Goal: Check status: Check status

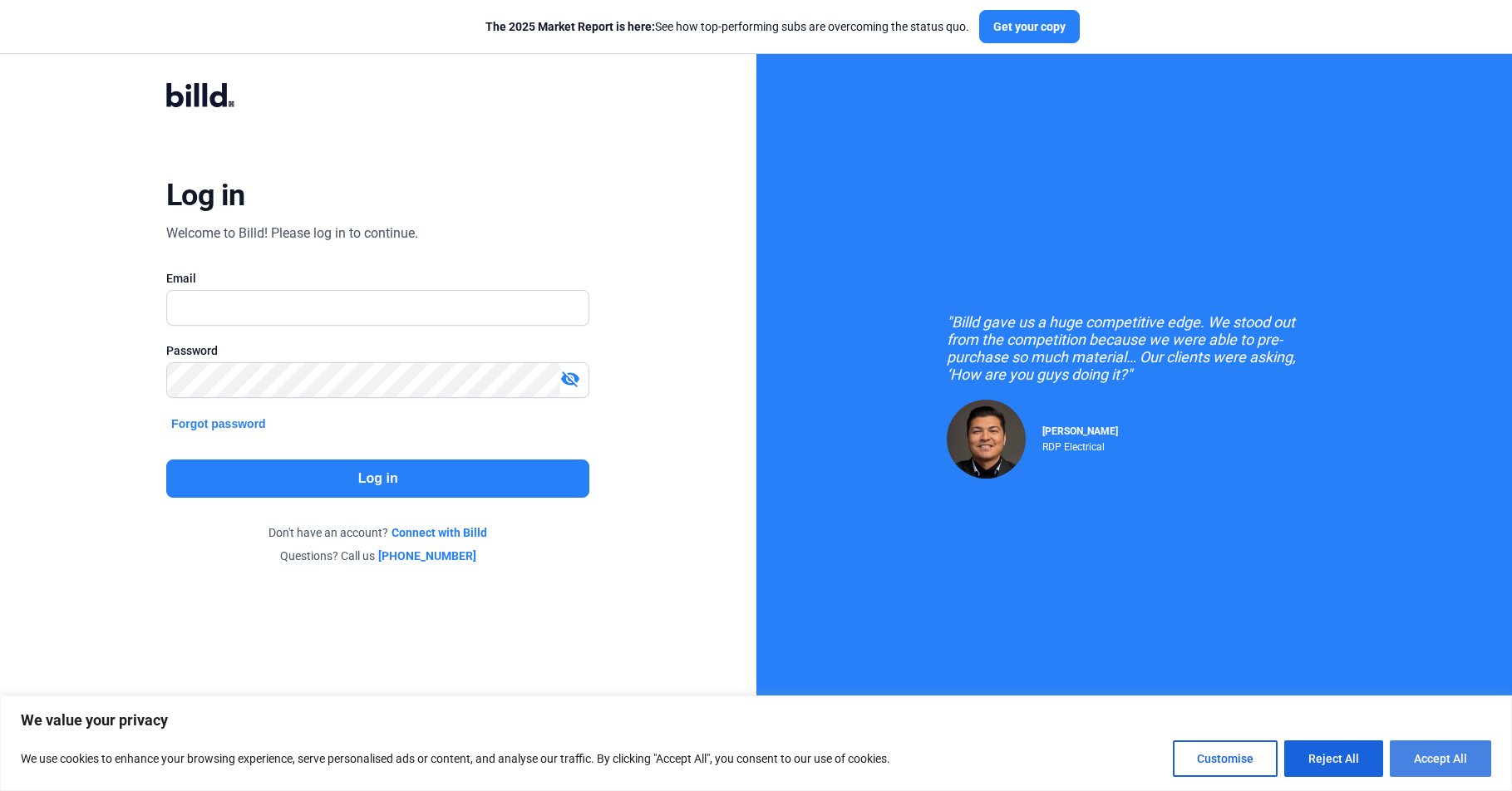
click at [1413, 746] on button "Accept All" at bounding box center [1441, 758] width 101 height 36
checkbox input "true"
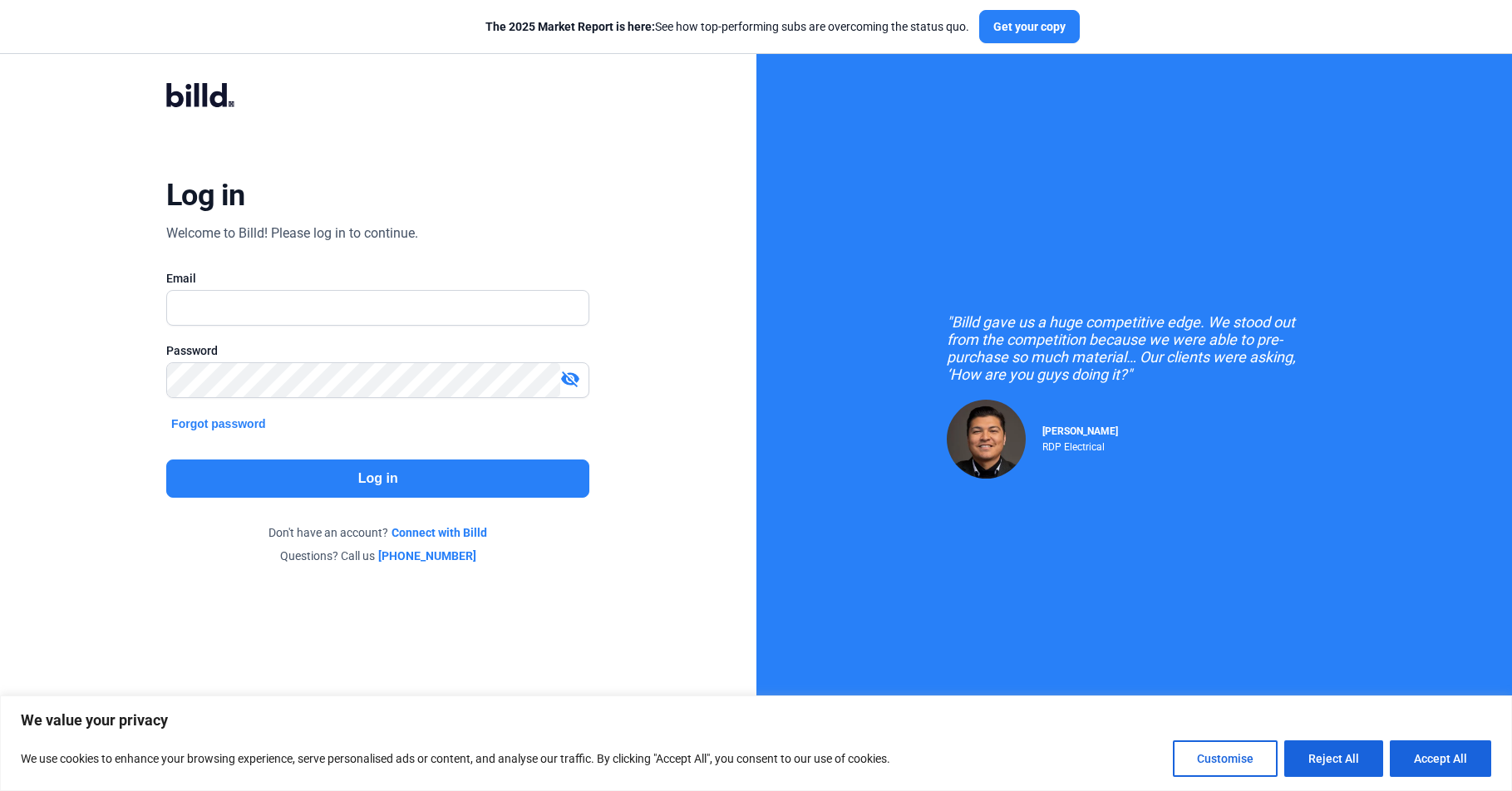
checkbox input "true"
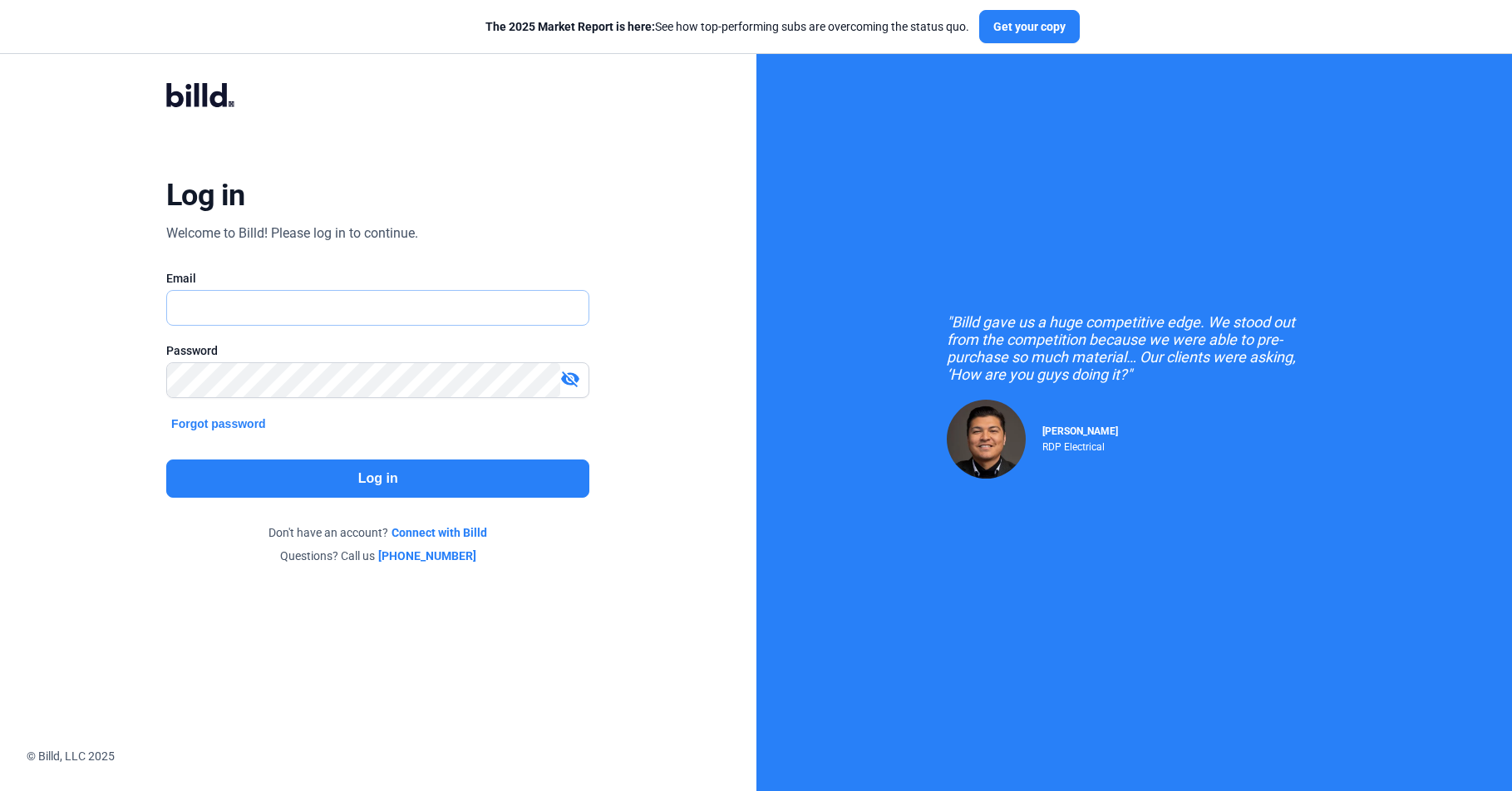
click at [250, 310] on input "text" at bounding box center [369, 308] width 404 height 34
paste input "[PERSON_NAME][EMAIL_ADDRESS][DOMAIN_NAME]"
type input "[PERSON_NAME][EMAIL_ADDRESS][DOMAIN_NAME]"
click at [335, 482] on button "Log in" at bounding box center [378, 478] width 423 height 38
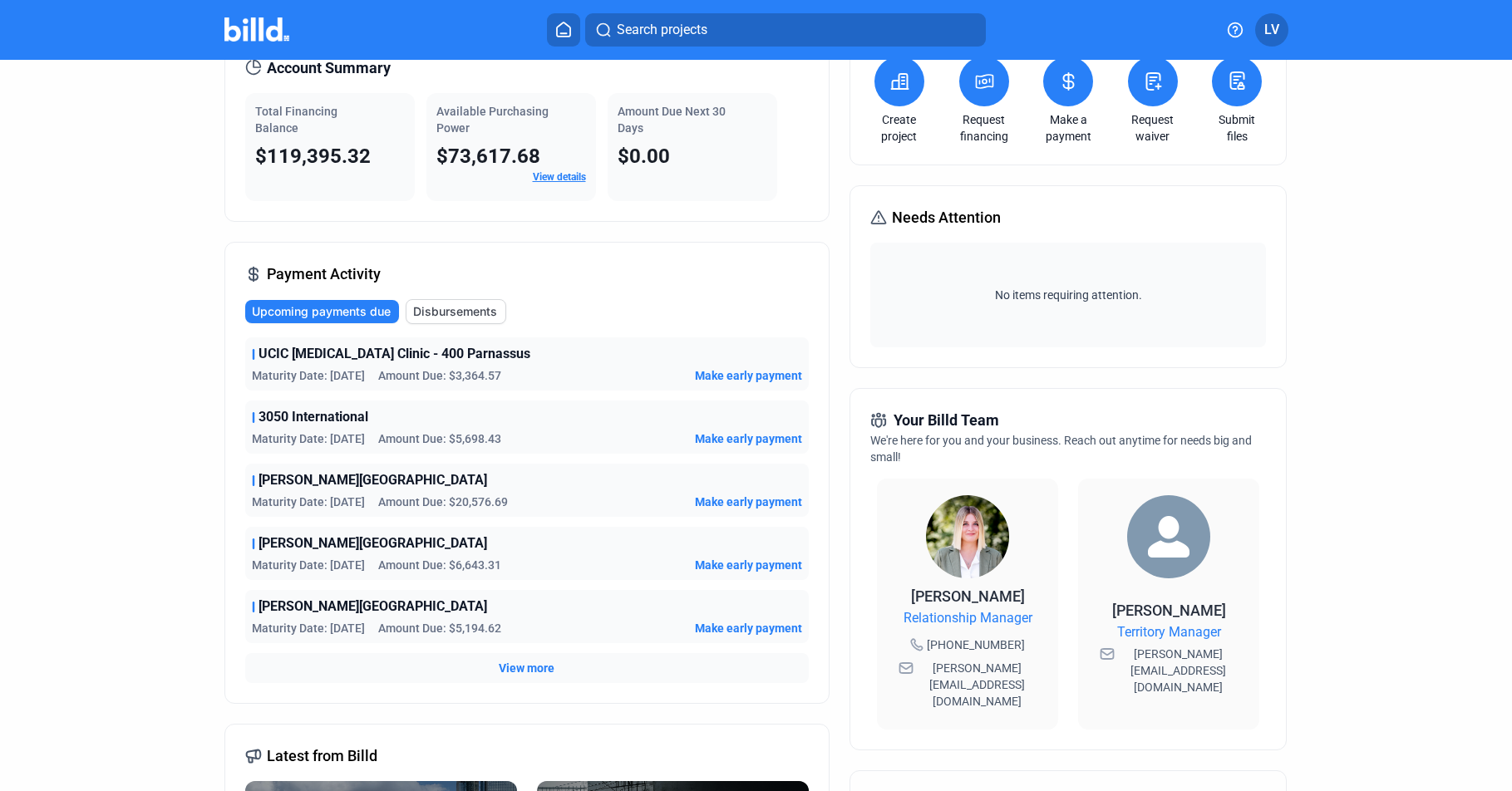
scroll to position [167, 0]
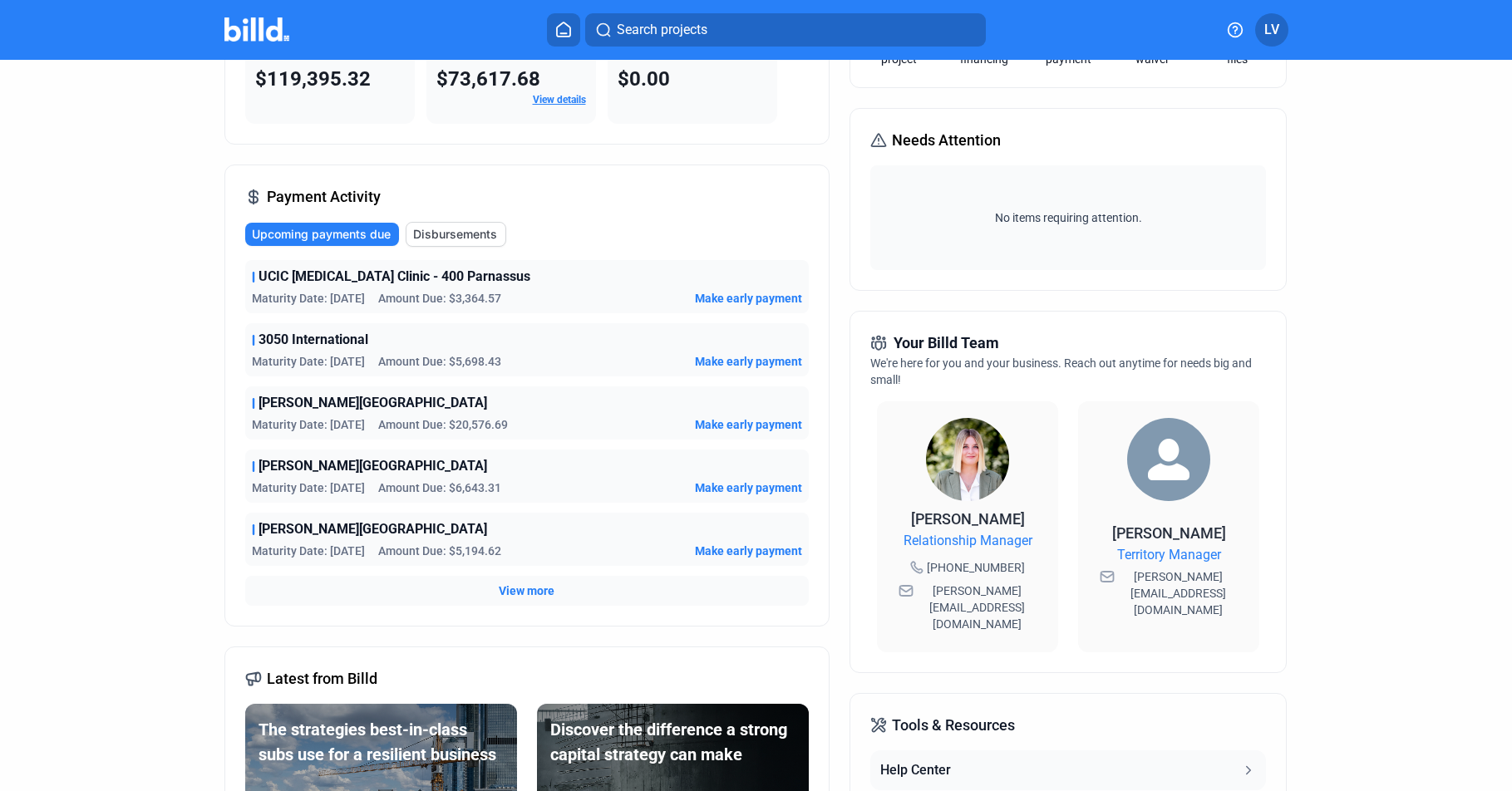
click at [500, 589] on span "View more" at bounding box center [527, 590] width 56 height 16
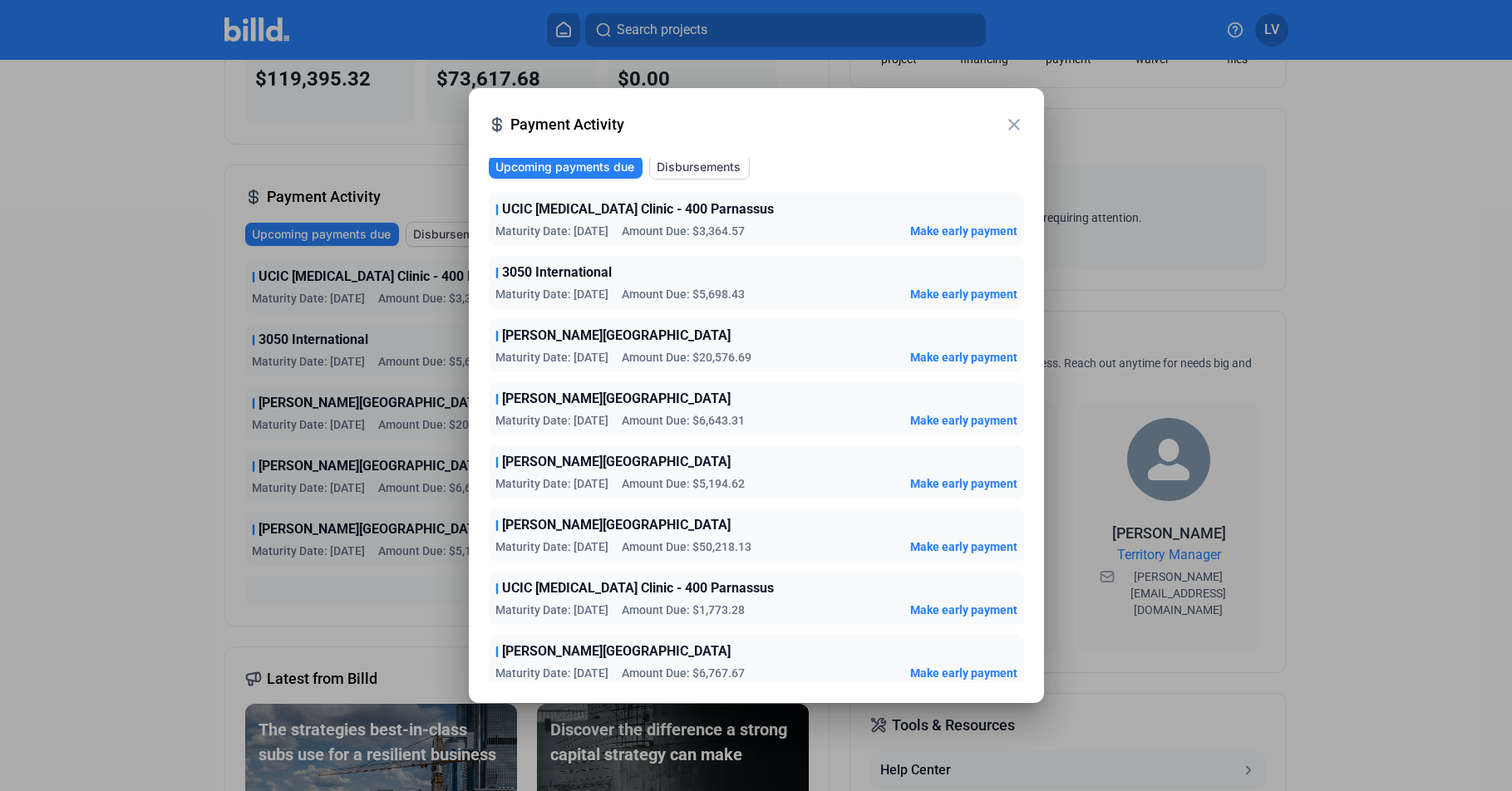
scroll to position [0, 0]
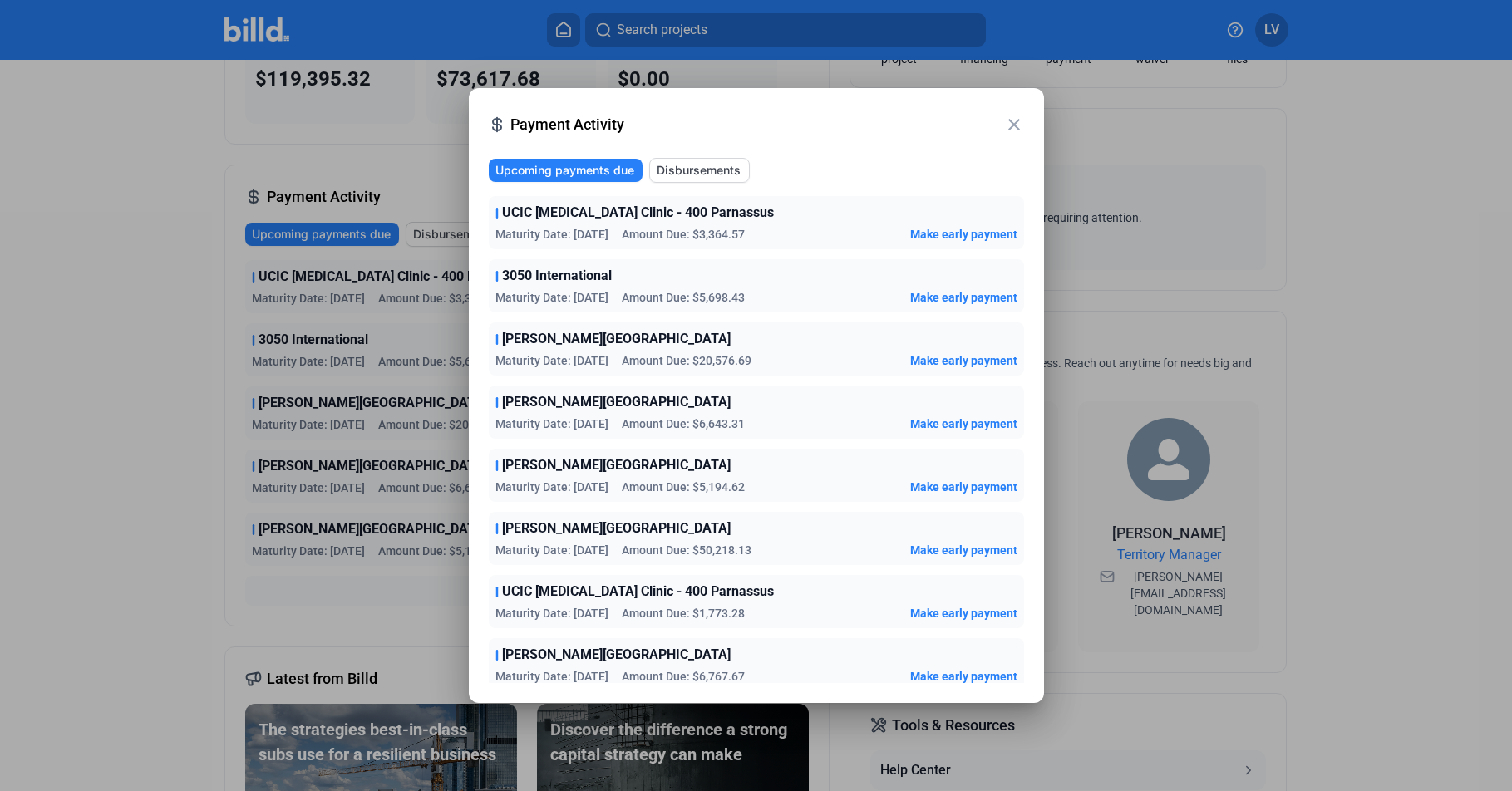
click at [1010, 124] on mat-icon "close" at bounding box center [1014, 125] width 20 height 20
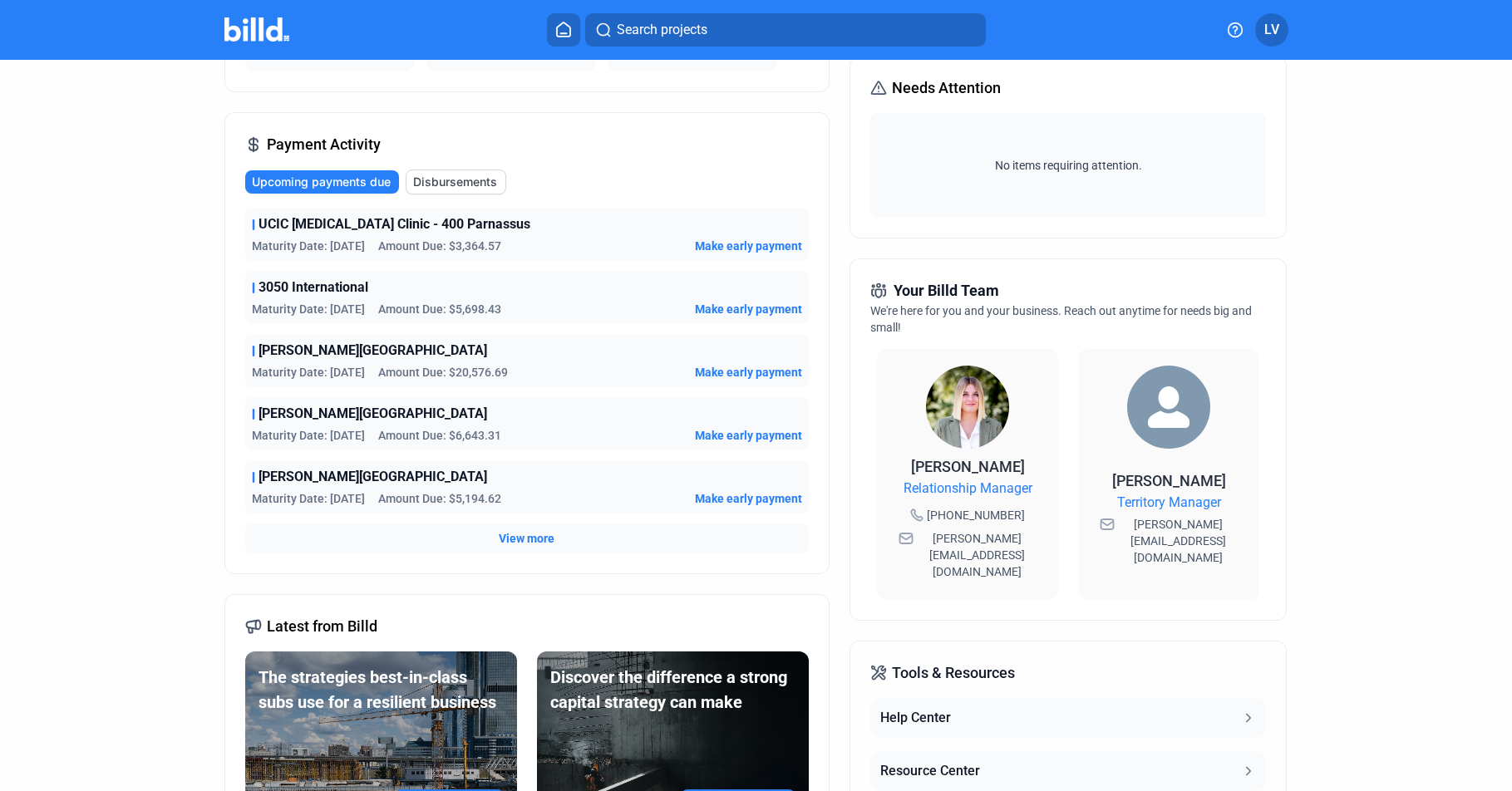
scroll to position [263, 0]
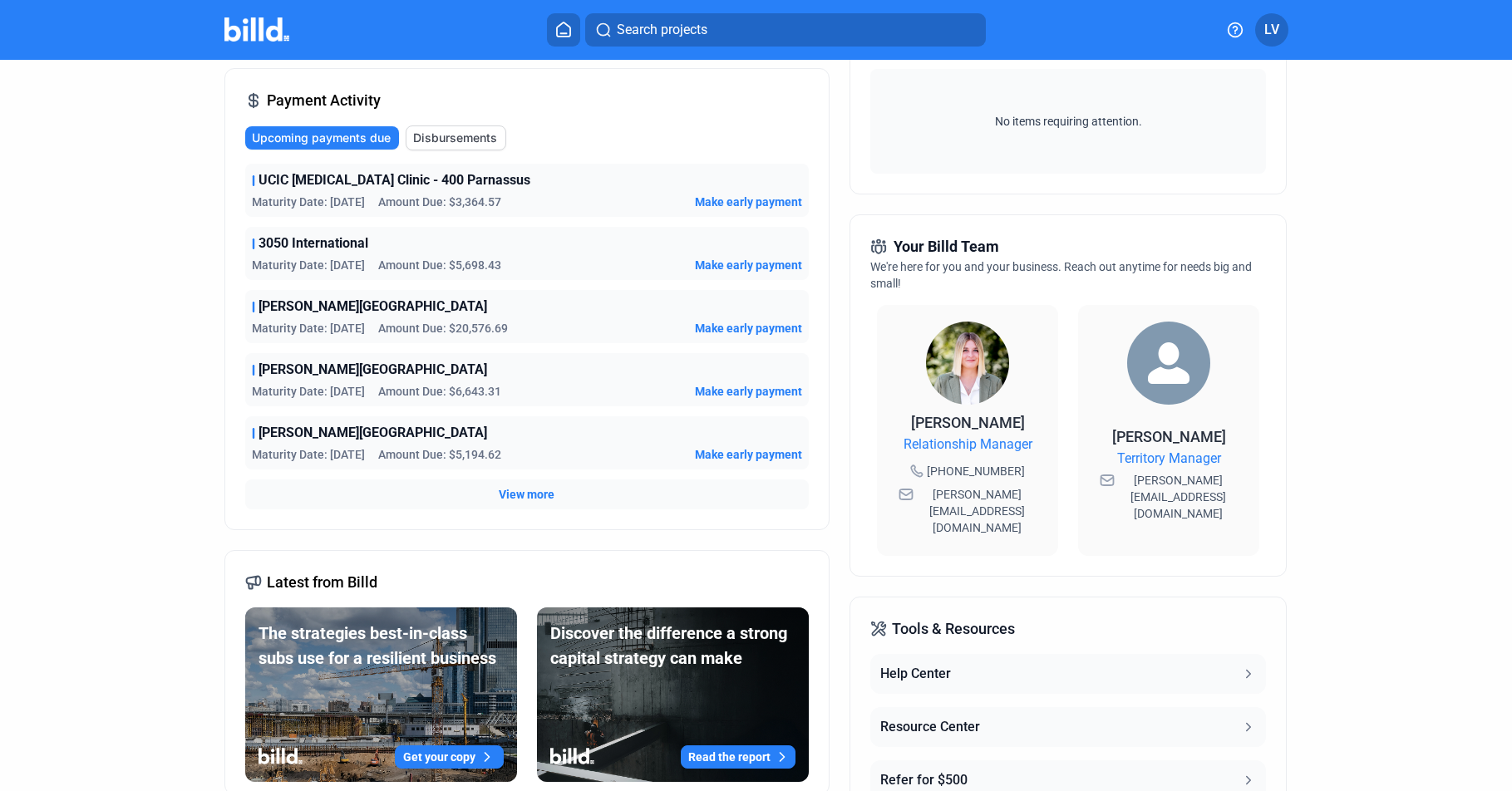
click at [509, 492] on span "View more" at bounding box center [527, 494] width 56 height 16
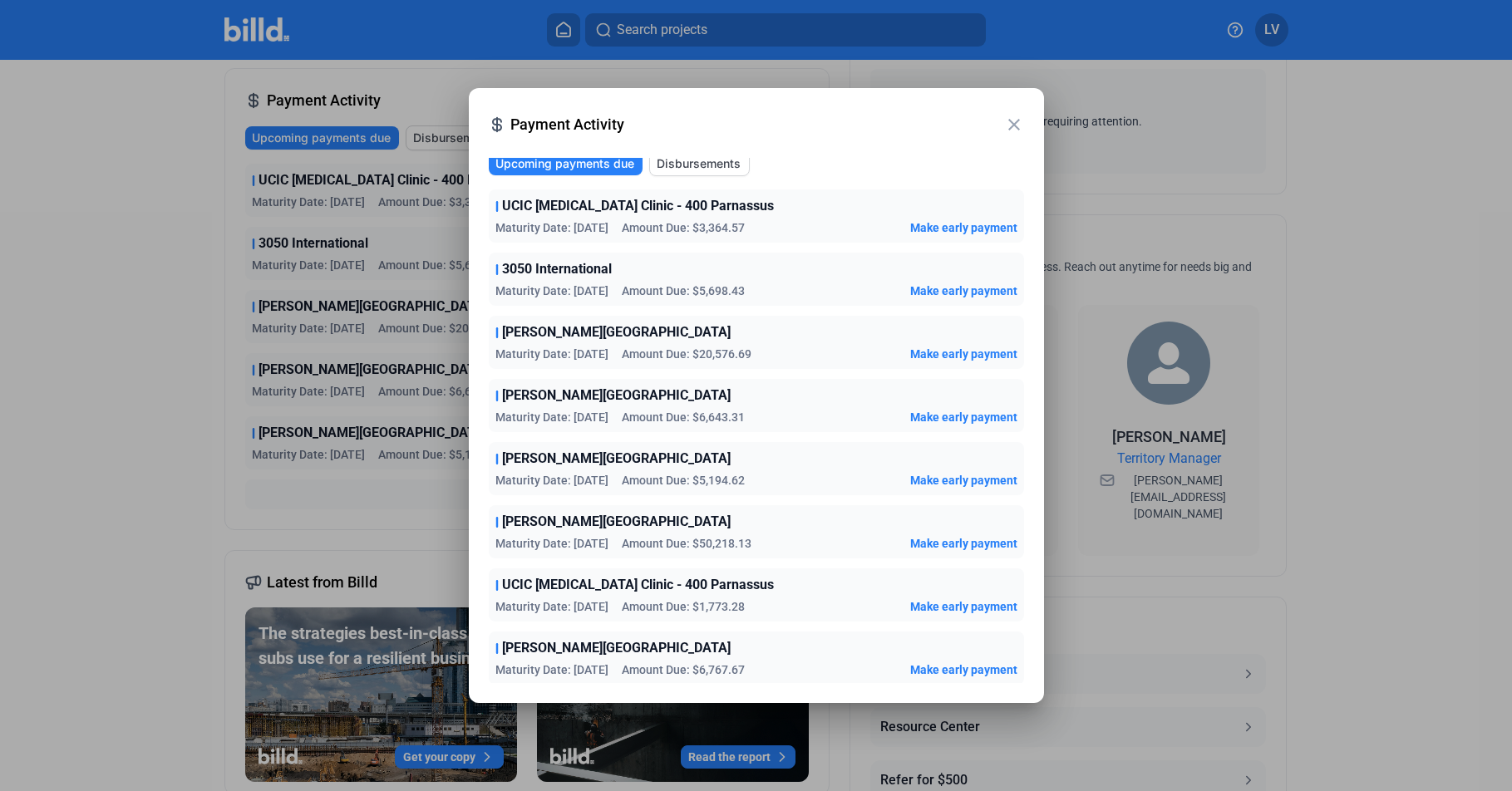
scroll to position [0, 0]
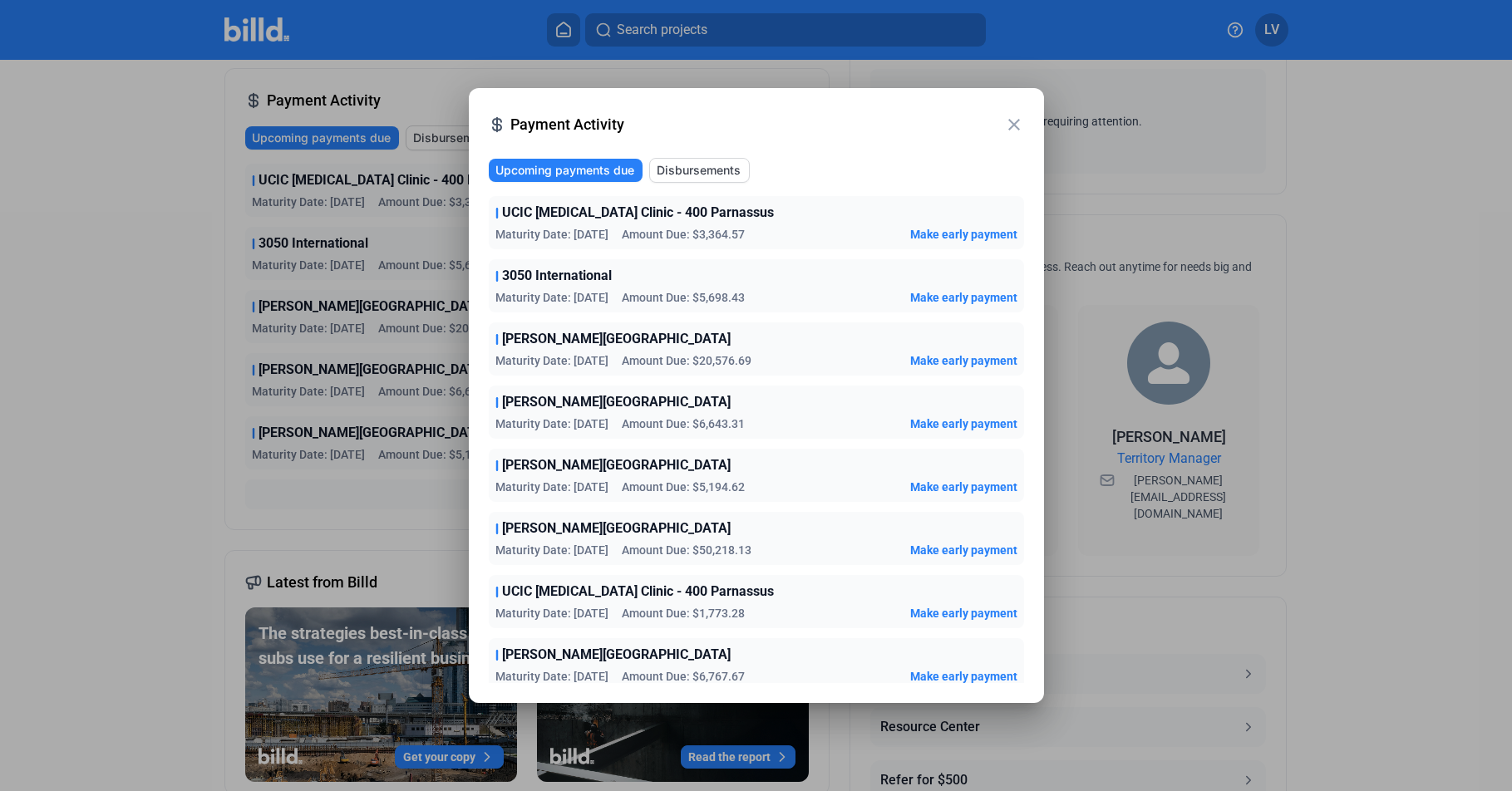
click at [798, 147] on div "Upcoming payments due Disbursements UCIC MRI Clinic - 400 Parnassus Maturity Da…" at bounding box center [756, 414] width 575 height 539
drag, startPoint x: 478, startPoint y: 209, endPoint x: 873, endPoint y: 622, distance: 571.5
click at [873, 622] on div "Upcoming payments due Disbursements UCIC MRI Clinic - 400 Parnassus Maturity Da…" at bounding box center [756, 414] width 575 height 539
copy div "UCIC MRI Clinic - 400 Parnassus Maturity Date: 12/11/25 Amount Due: $3,364.57 M…"
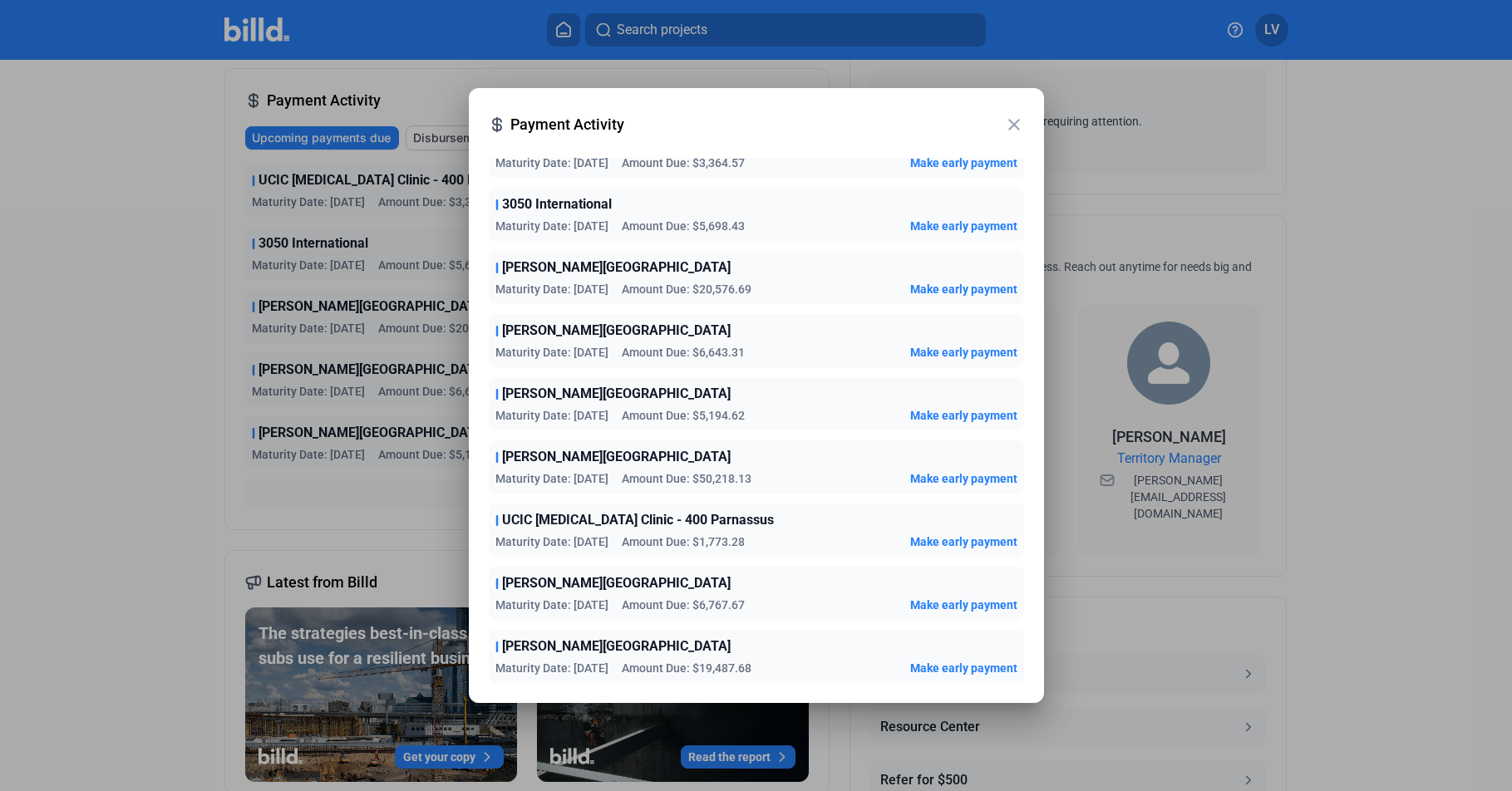
click at [475, 588] on div "Upcoming payments due Disbursements UCIC MRI Clinic - 400 Parnassus Maturity Da…" at bounding box center [756, 414] width 575 height 539
drag, startPoint x: 488, startPoint y: 584, endPoint x: 772, endPoint y: 669, distance: 296.4
click at [772, 669] on div "UCIC MRI Clinic - 400 Parnassus Maturity Date: 12/11/25 Amount Due: $3,364.57 M…" at bounding box center [756, 404] width 535 height 559
copy div "Kaiser Fremont Medical Center Maturity Date: 1/26/26 Amount Due: $6,767.67 Make…"
click at [1017, 126] on mat-icon "close" at bounding box center [1014, 125] width 20 height 20
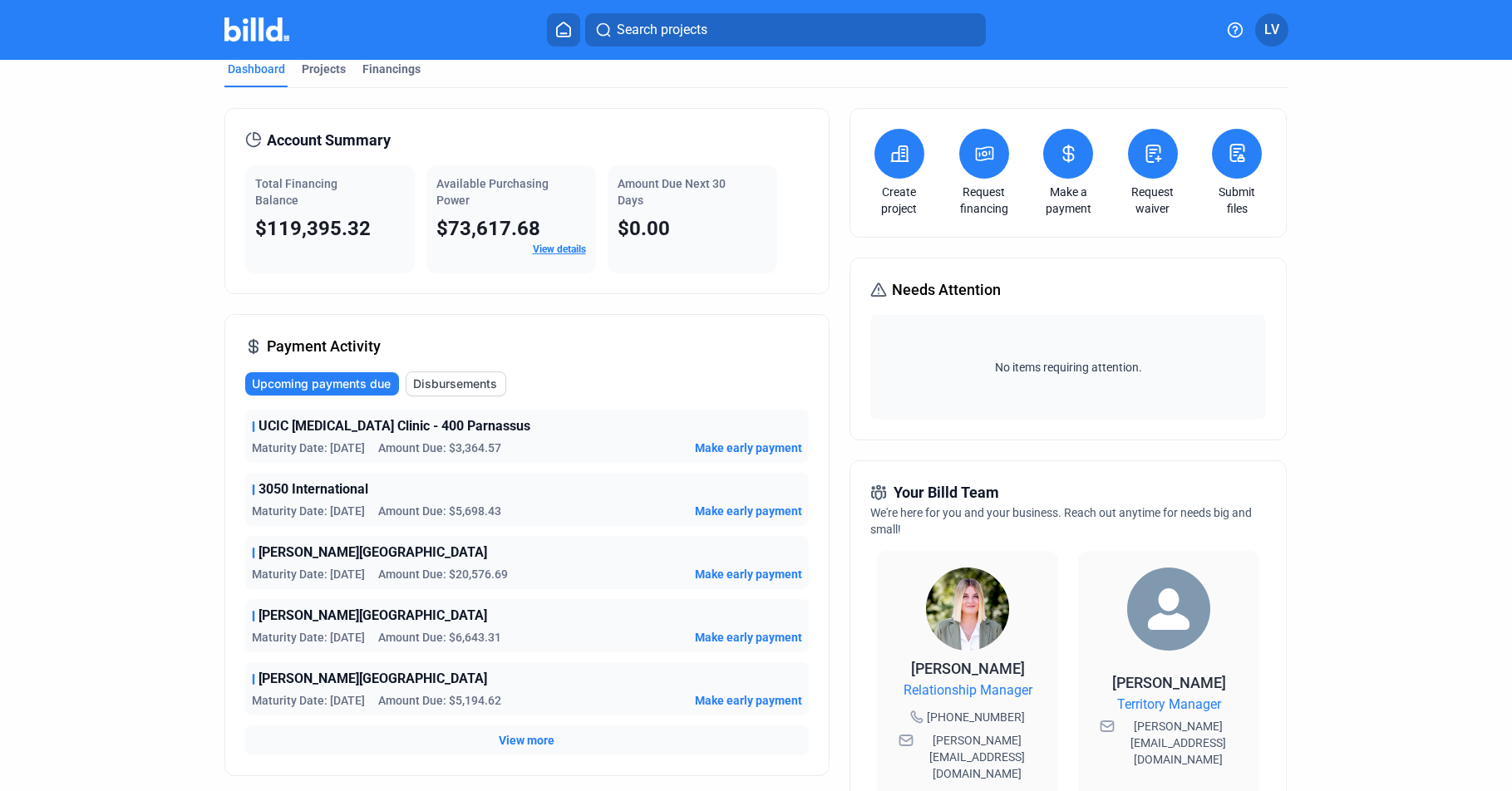
scroll to position [0, 0]
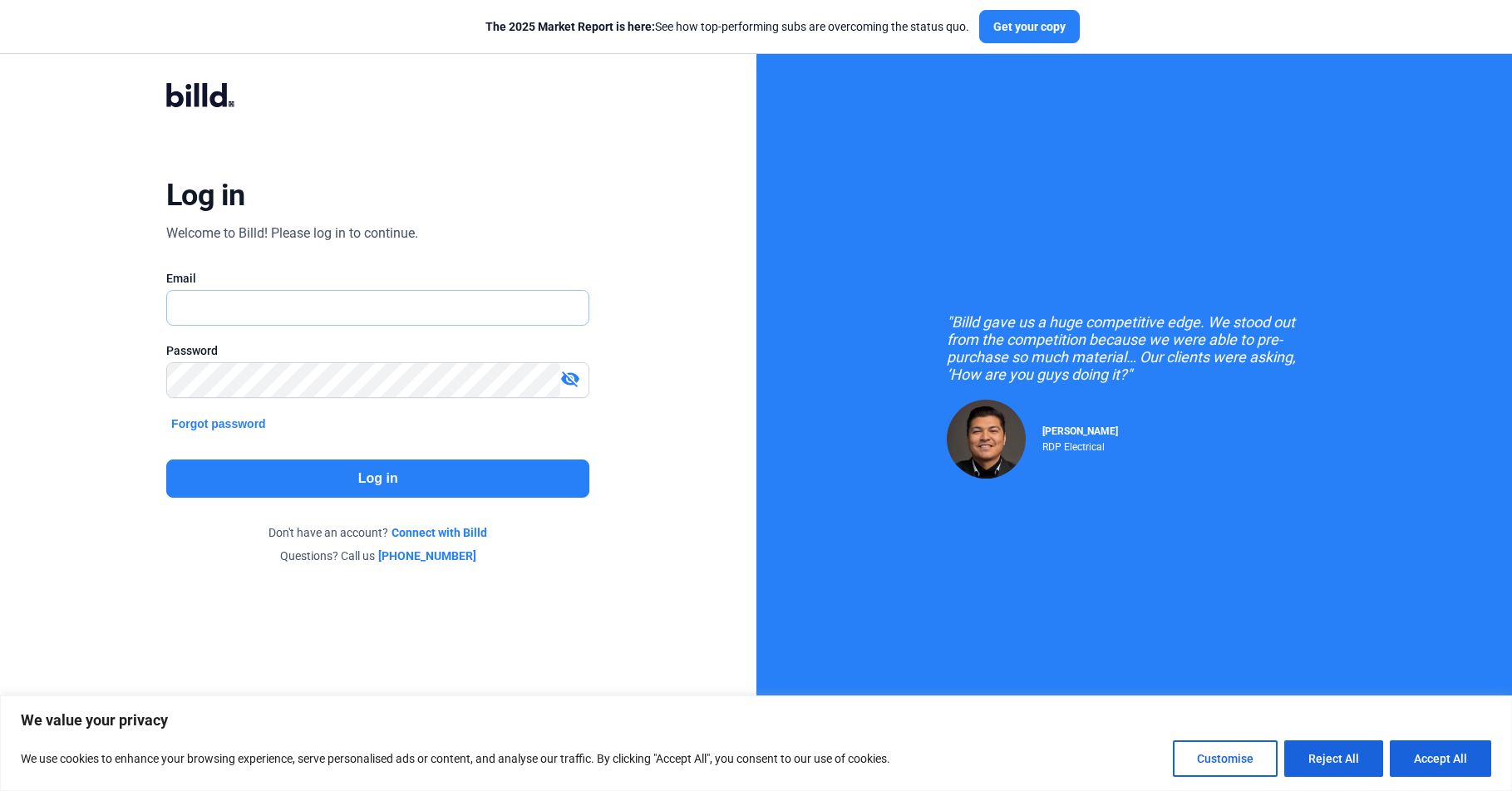
click at [312, 315] on input "text" at bounding box center [369, 308] width 404 height 34
drag, startPoint x: 1431, startPoint y: 753, endPoint x: 1414, endPoint y: 748, distance: 17.7
click at [1432, 753] on button "Accept All" at bounding box center [1441, 758] width 101 height 36
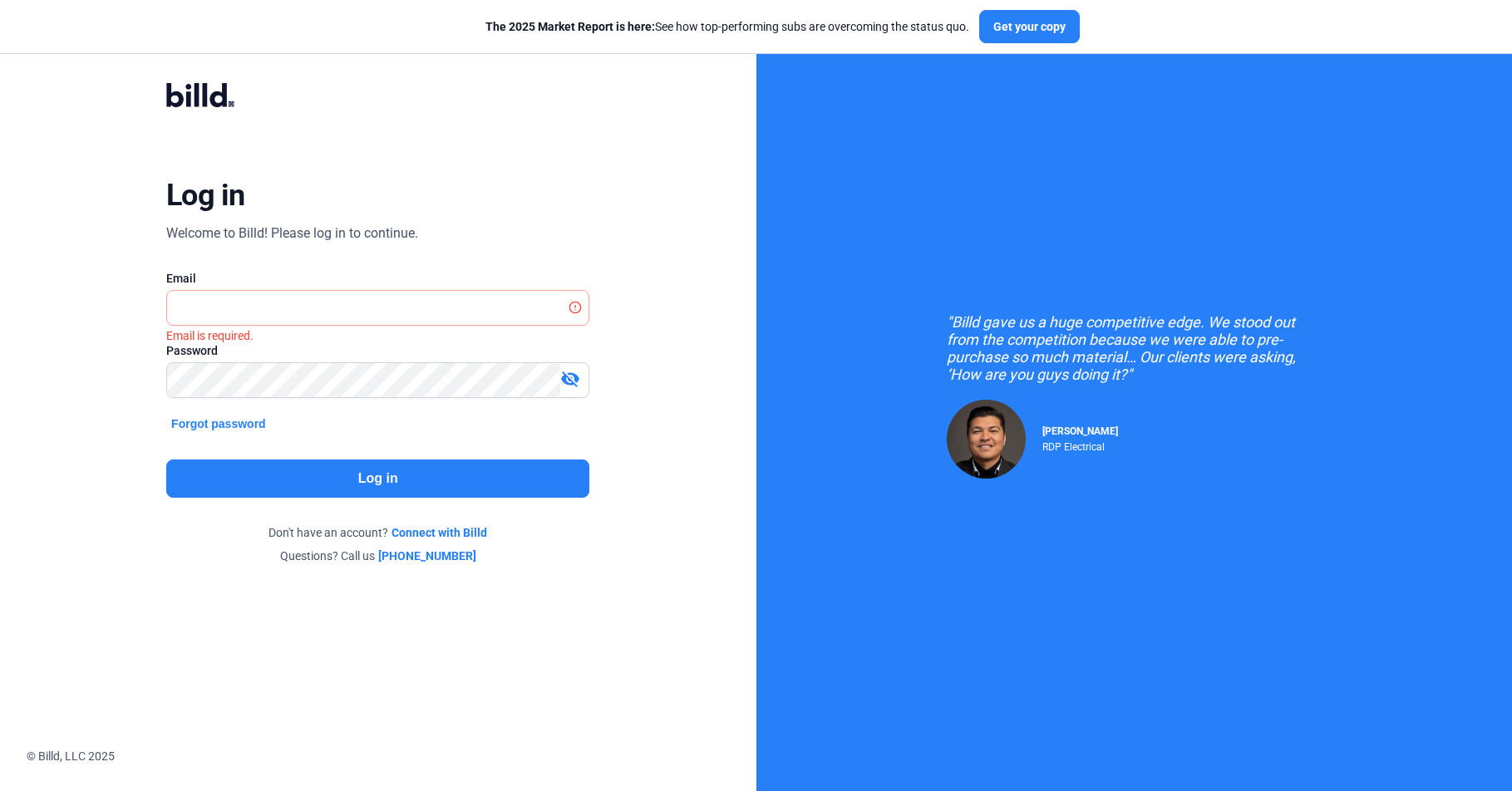
checkbox input "true"
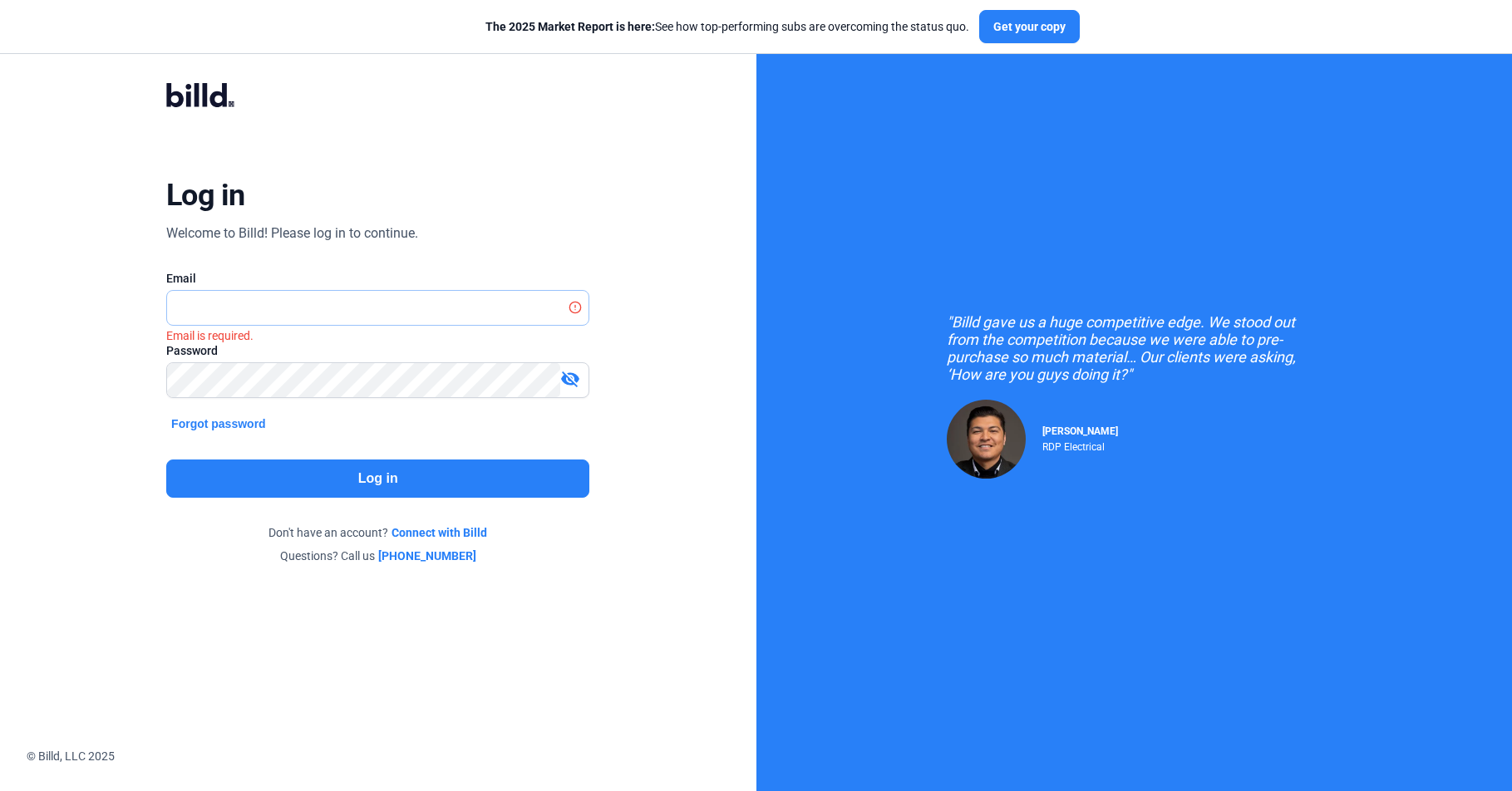
click at [265, 305] on input "text" at bounding box center [369, 308] width 404 height 34
paste input "[PERSON_NAME][EMAIL_ADDRESS][DOMAIN_NAME]"
type input "[PERSON_NAME][EMAIL_ADDRESS][DOMAIN_NAME]"
click at [359, 477] on button "Log in" at bounding box center [378, 478] width 423 height 38
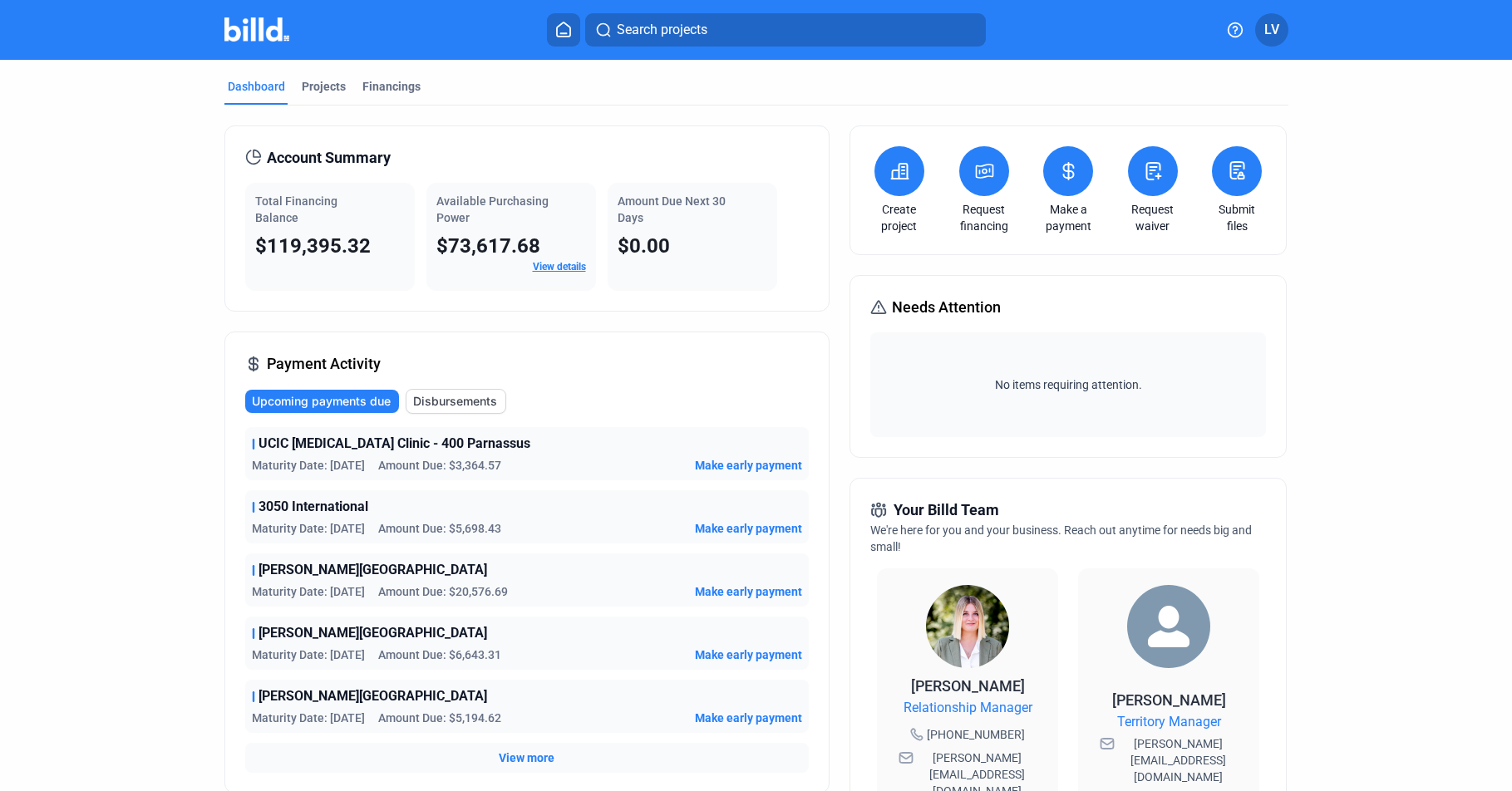
scroll to position [90, 0]
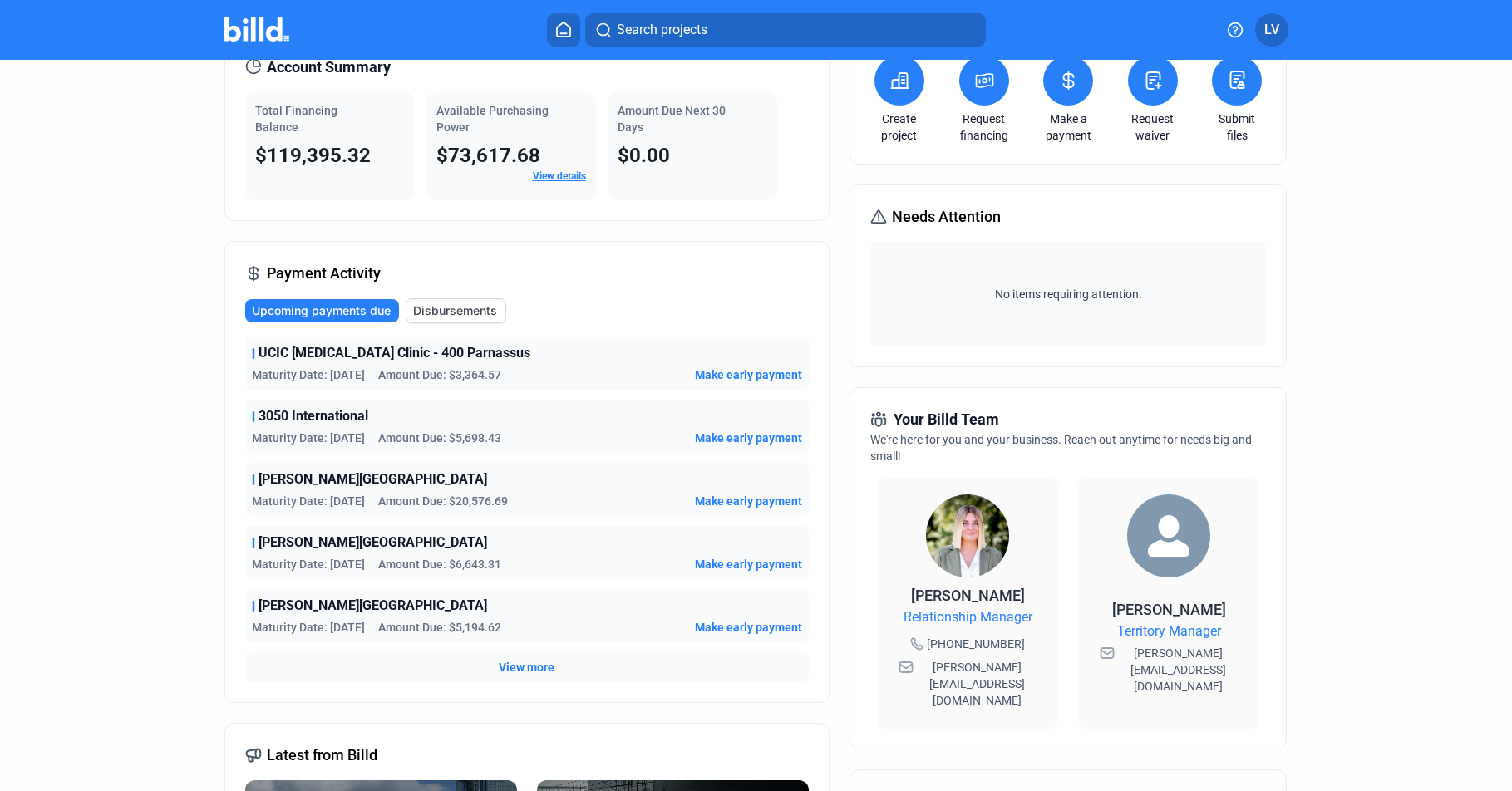
click at [446, 310] on span "Disbursements" at bounding box center [455, 311] width 84 height 16
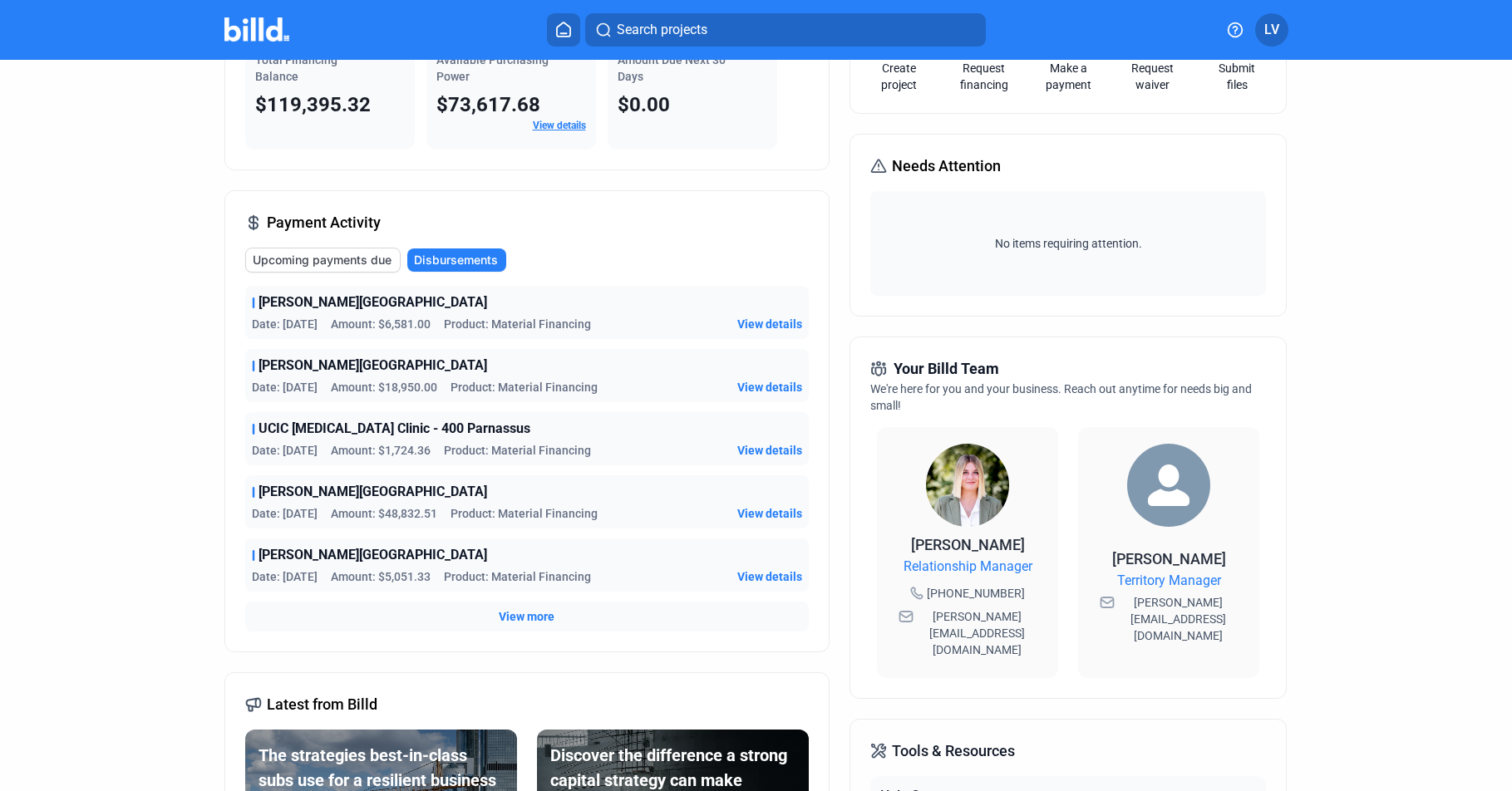
scroll to position [160, 0]
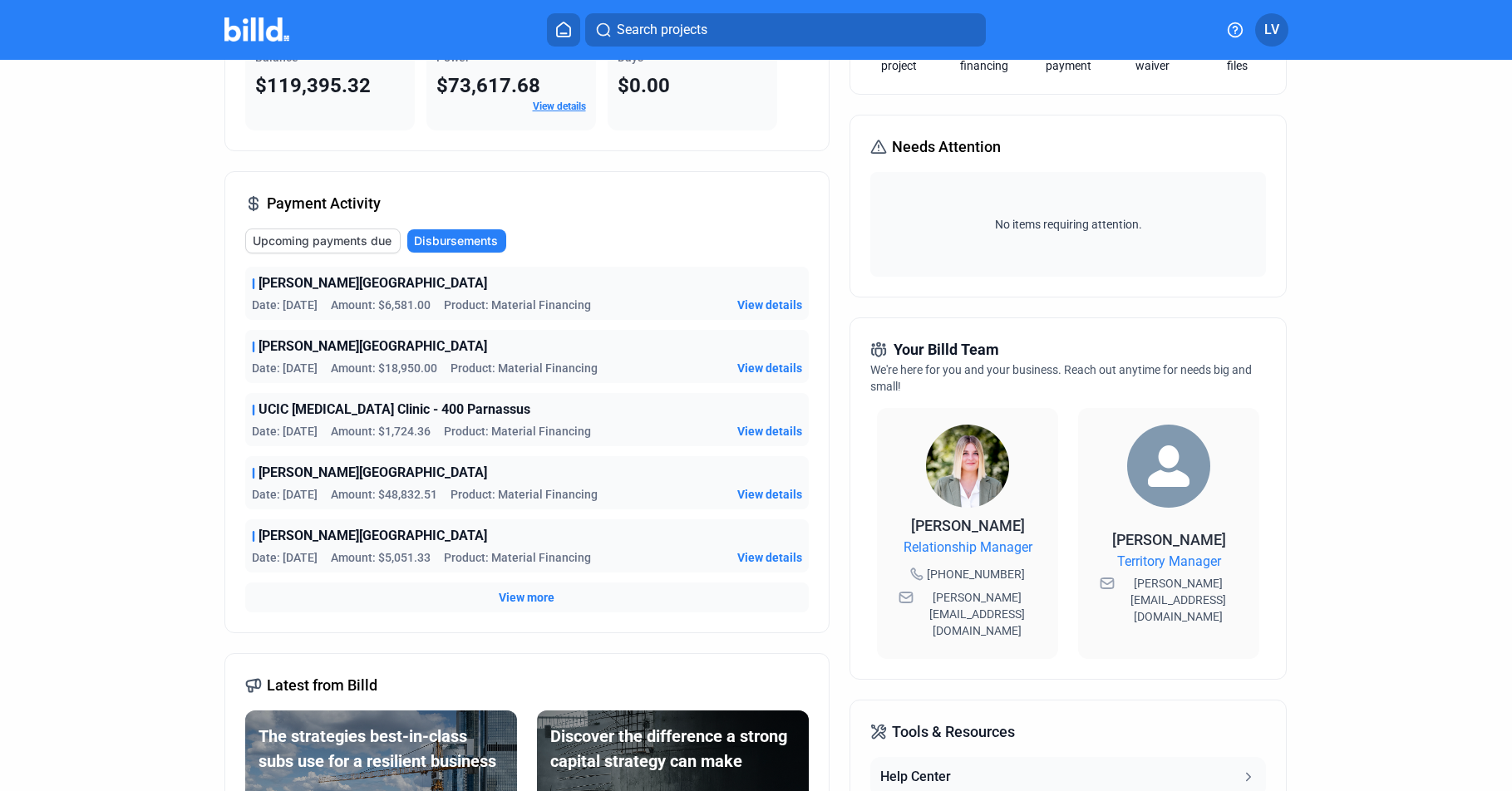
click at [526, 601] on span "View more" at bounding box center [527, 598] width 56 height 16
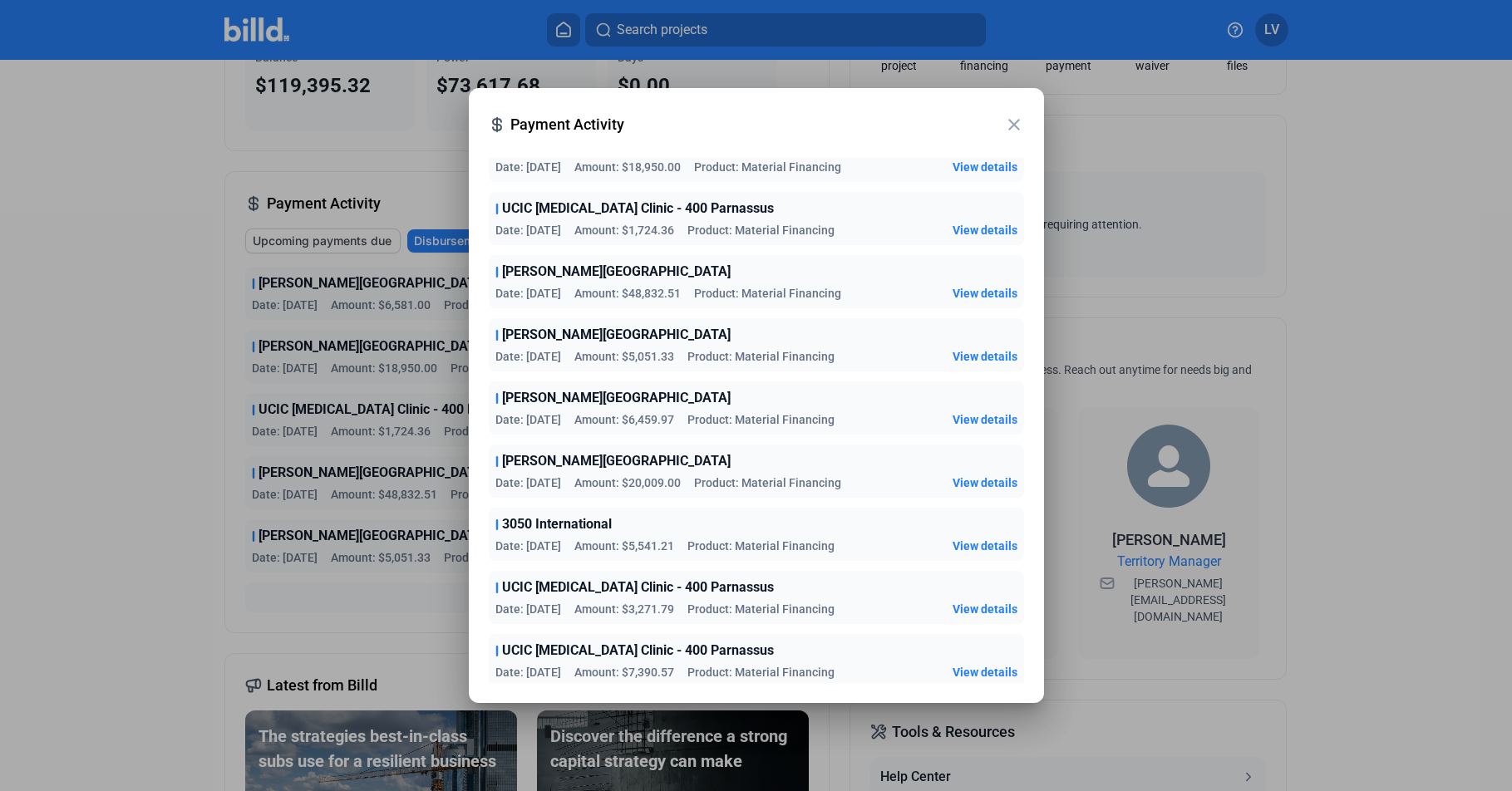
scroll to position [0, 0]
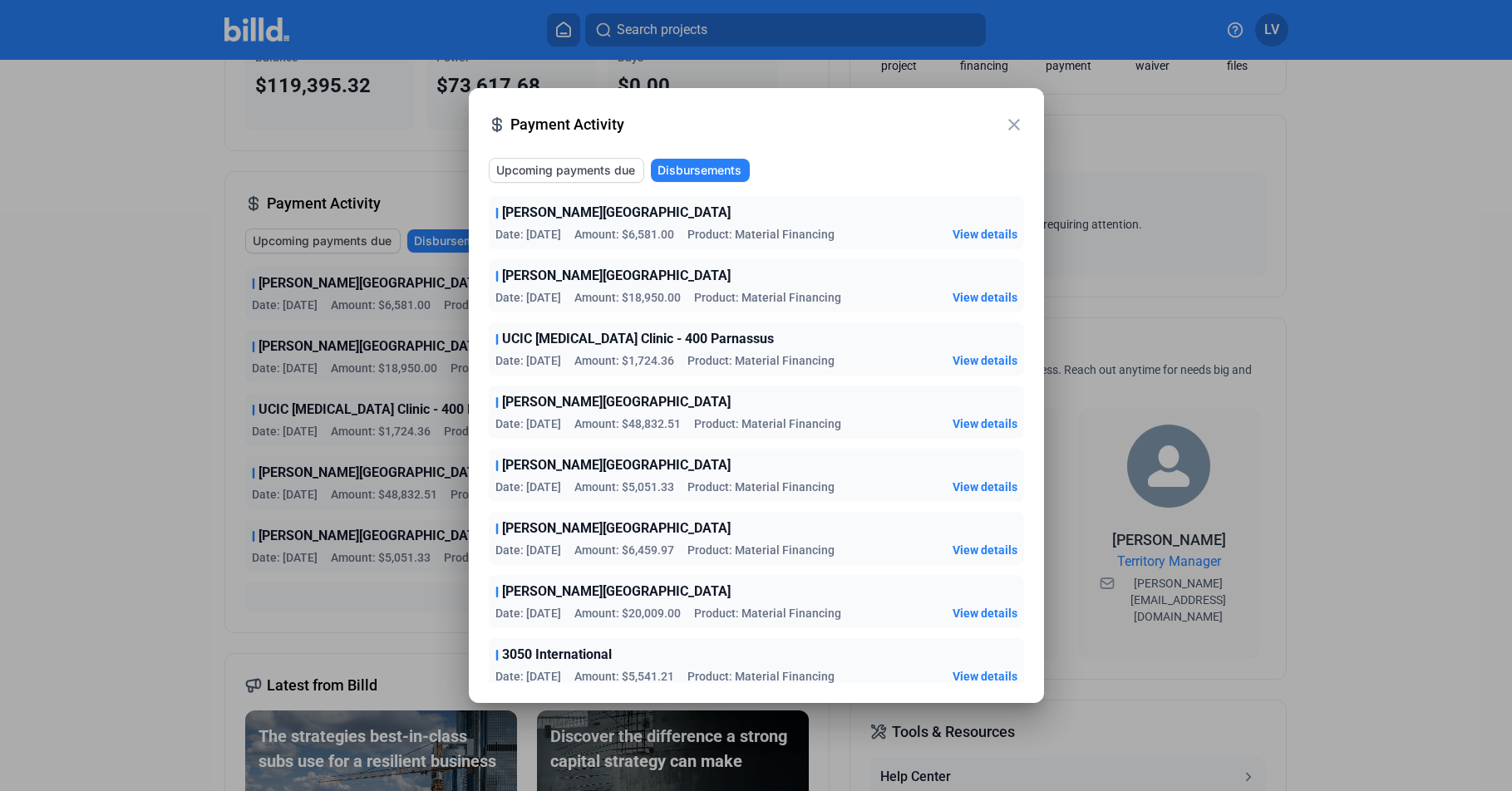
click at [745, 102] on mat-dialog-container "close Payment Activity Upcoming payments due Disbursements [PERSON_NAME][GEOGRA…" at bounding box center [756, 395] width 575 height 615
click at [744, 101] on mat-dialog-container "close Payment Activity Upcoming payments due Disbursements [PERSON_NAME][GEOGRA…" at bounding box center [756, 395] width 575 height 615
drag, startPoint x: 742, startPoint y: 101, endPoint x: 742, endPoint y: 27, distance: 74.0
click at [742, 27] on div "close Payment Activity Upcoming payments due Disbursements [PERSON_NAME][GEOGRA…" at bounding box center [756, 395] width 1512 height 791
click at [725, 118] on span "Payment Activity" at bounding box center [757, 125] width 494 height 24
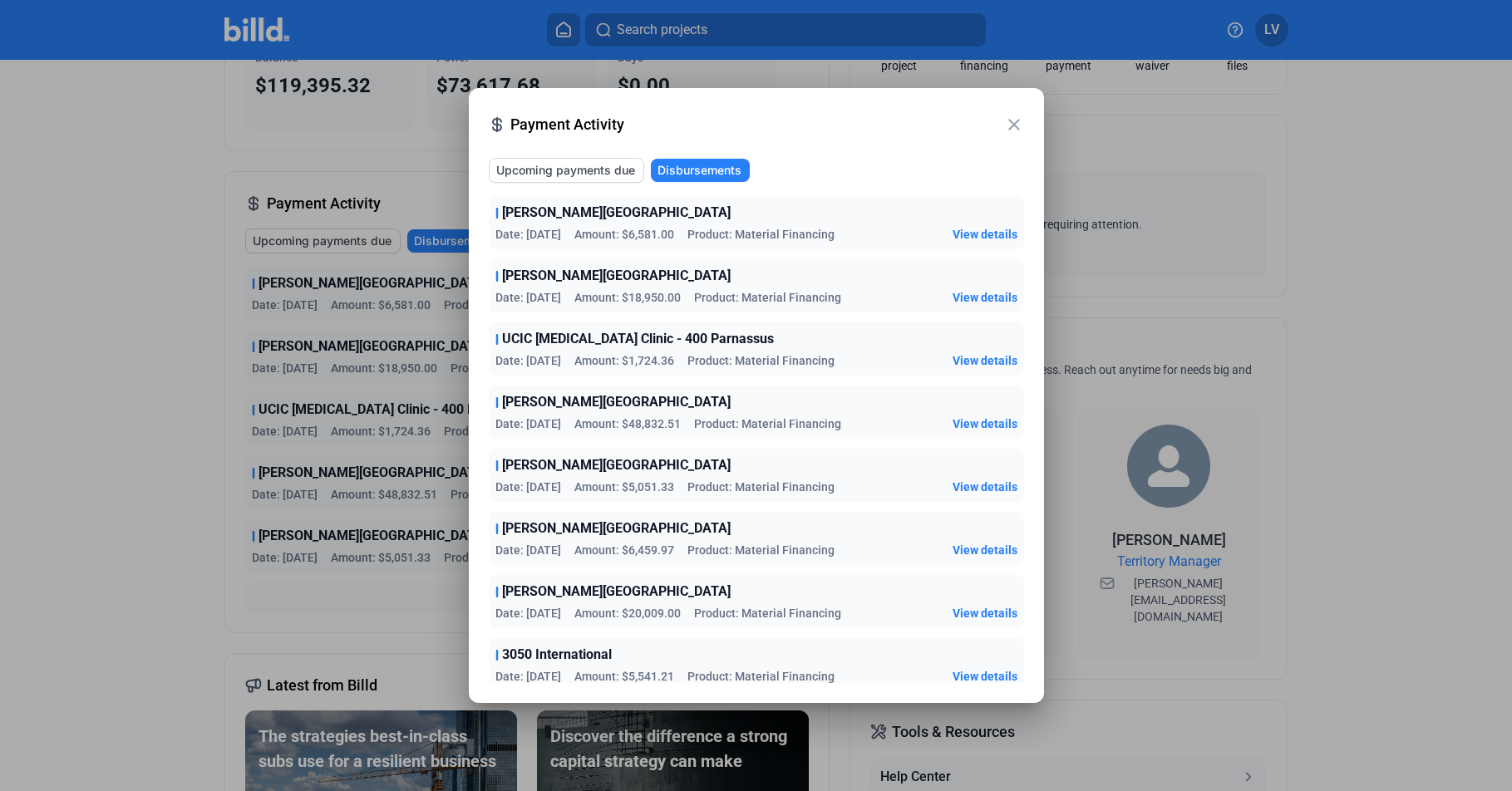
drag, startPoint x: 490, startPoint y: 211, endPoint x: 853, endPoint y: 612, distance: 540.9
copy div "[PERSON_NAME][GEOGRAPHIC_DATA] Date: [DATE] Amount: $6,581.00 Product: Material…"
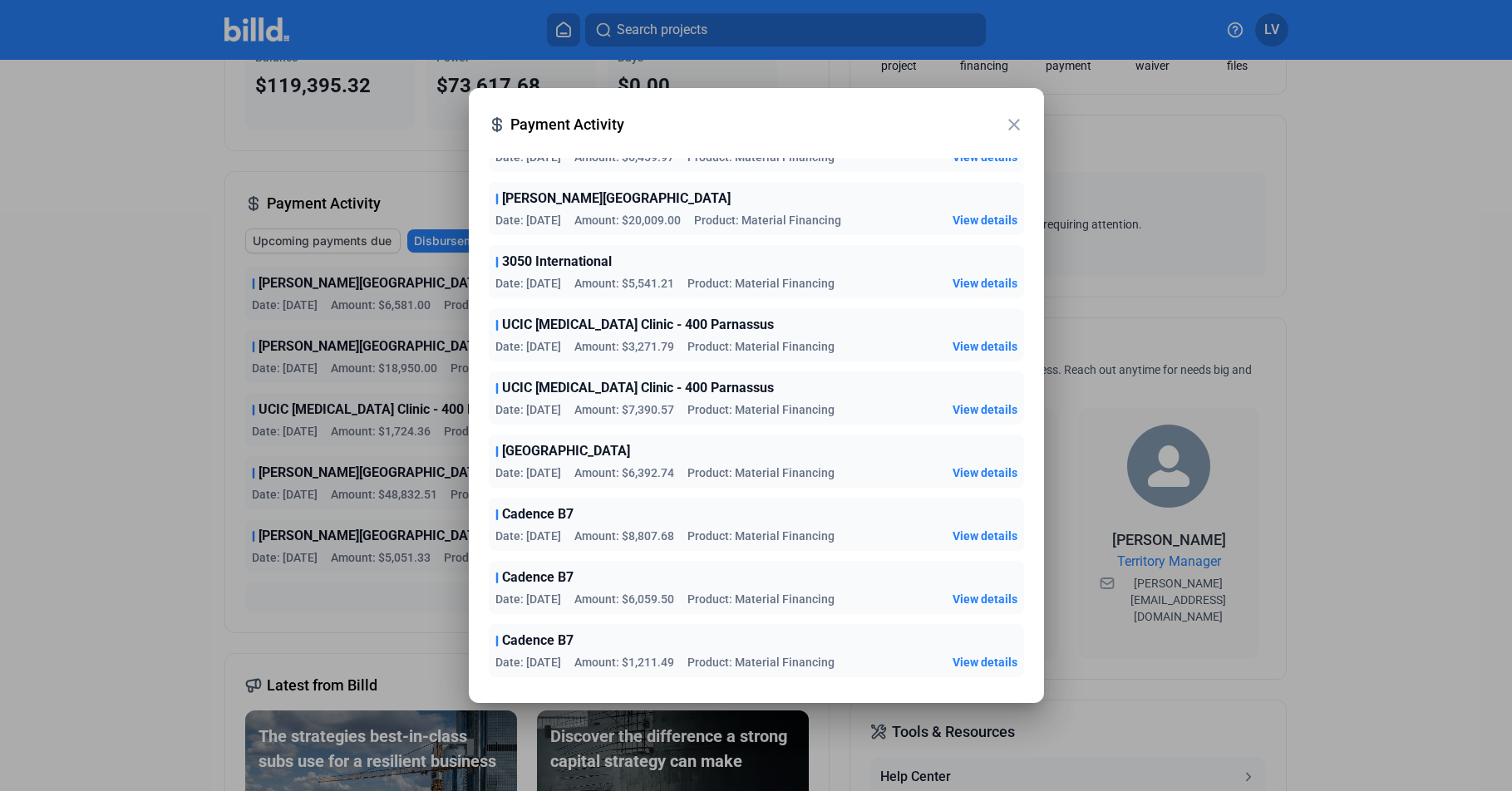
scroll to position [446, 0]
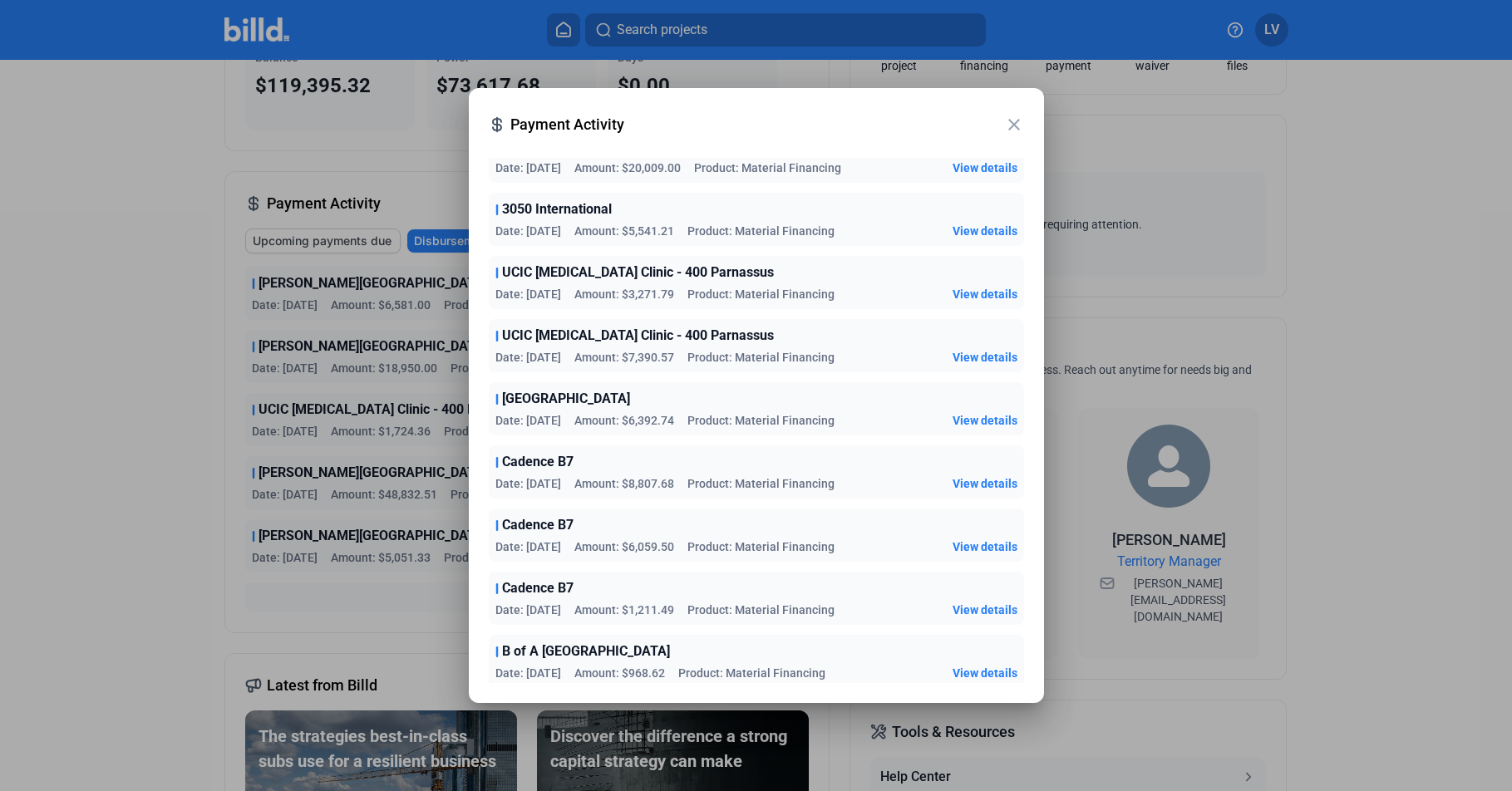
drag, startPoint x: 496, startPoint y: 208, endPoint x: 846, endPoint y: 673, distance: 582.0
copy div "3050 International Date: [DATE] Amount: $5,541.21 Product: Material Financing V…"
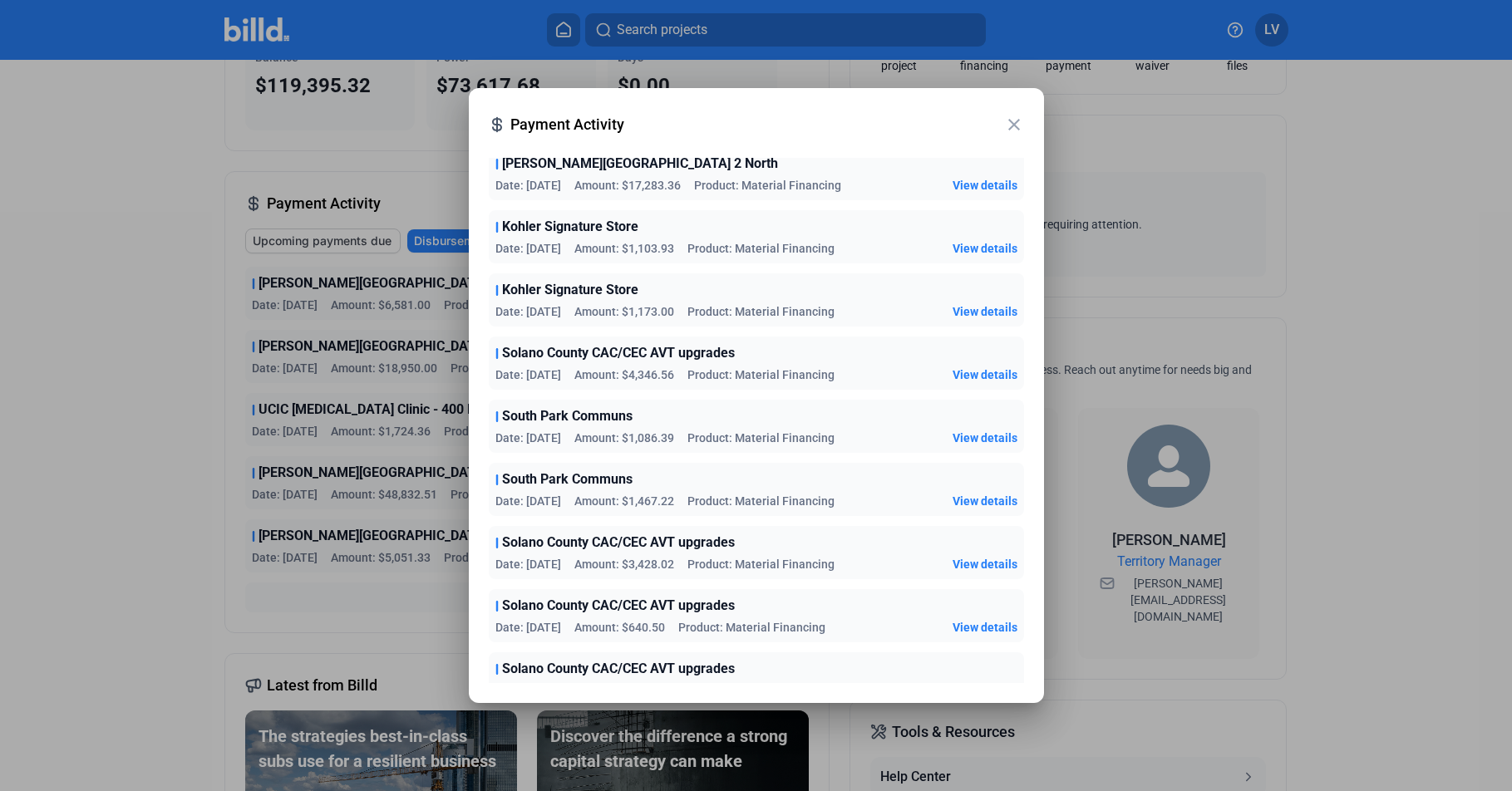
scroll to position [1158, 0]
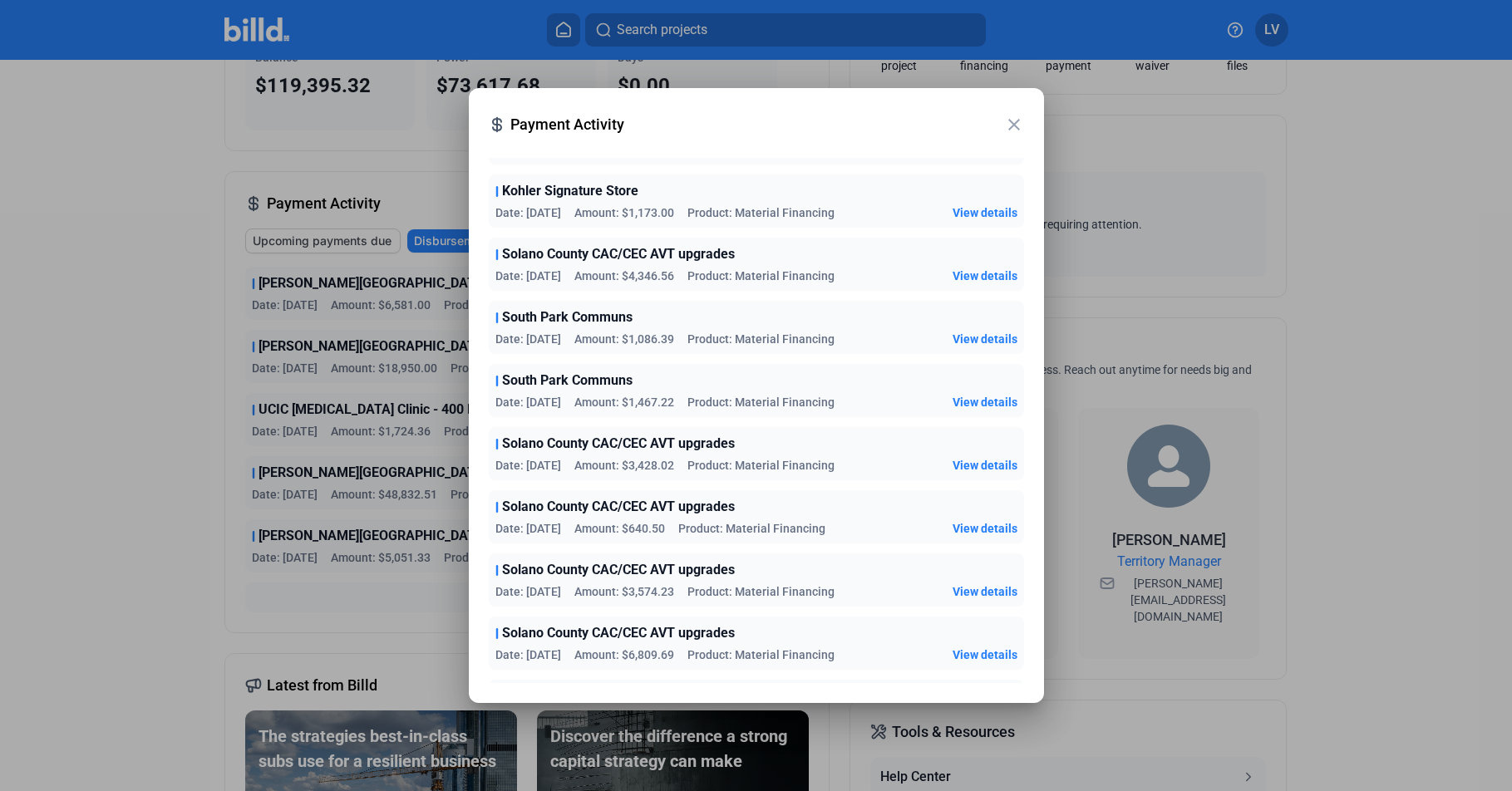
drag, startPoint x: 496, startPoint y: 242, endPoint x: 867, endPoint y: 659, distance: 558.1
copy div "B of A Foster City Date: [DATE] Amount: $11,417.07 Product: Material Financing …"
click at [1015, 123] on mat-icon "close" at bounding box center [1014, 125] width 20 height 20
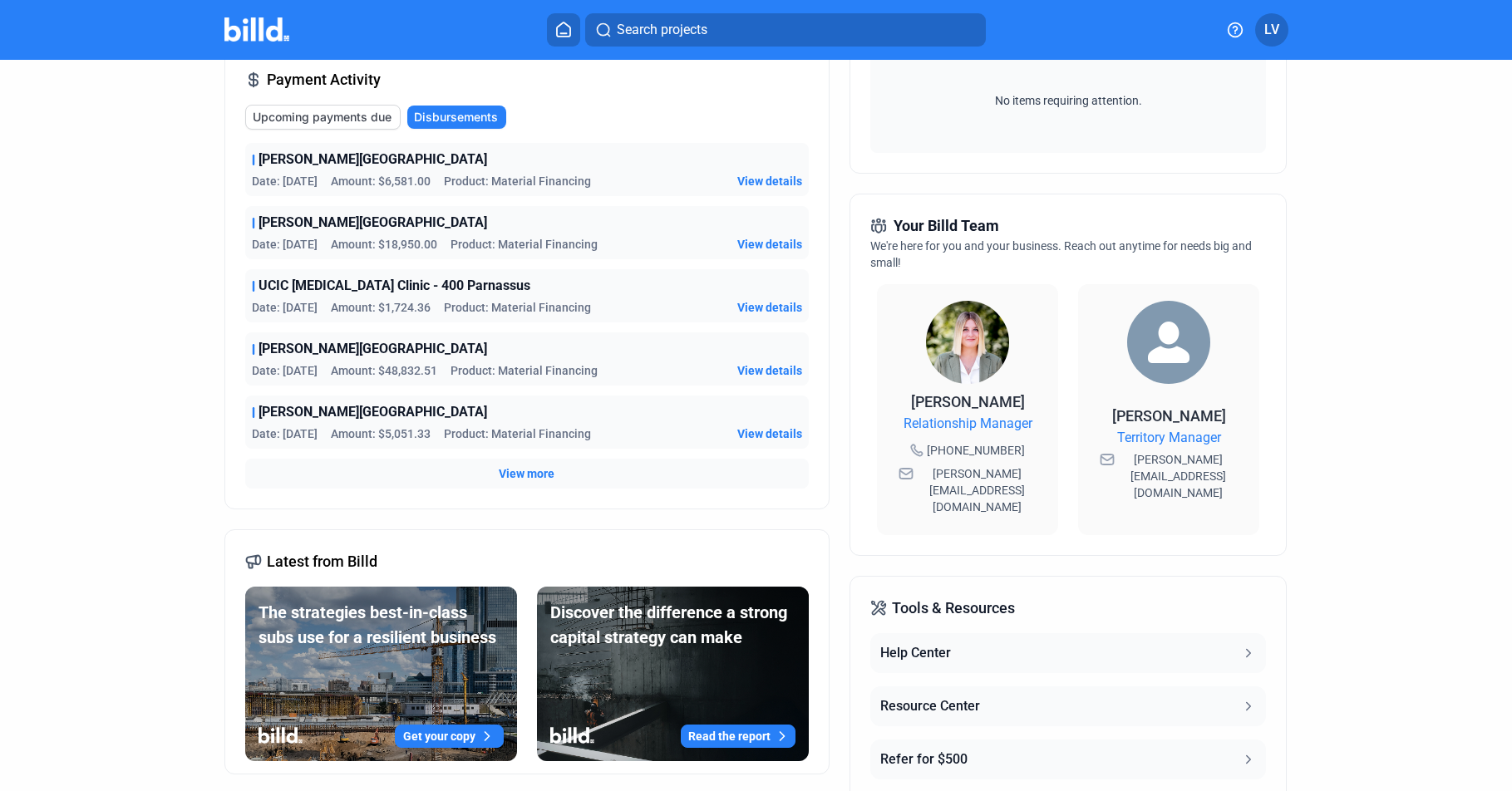
scroll to position [0, 0]
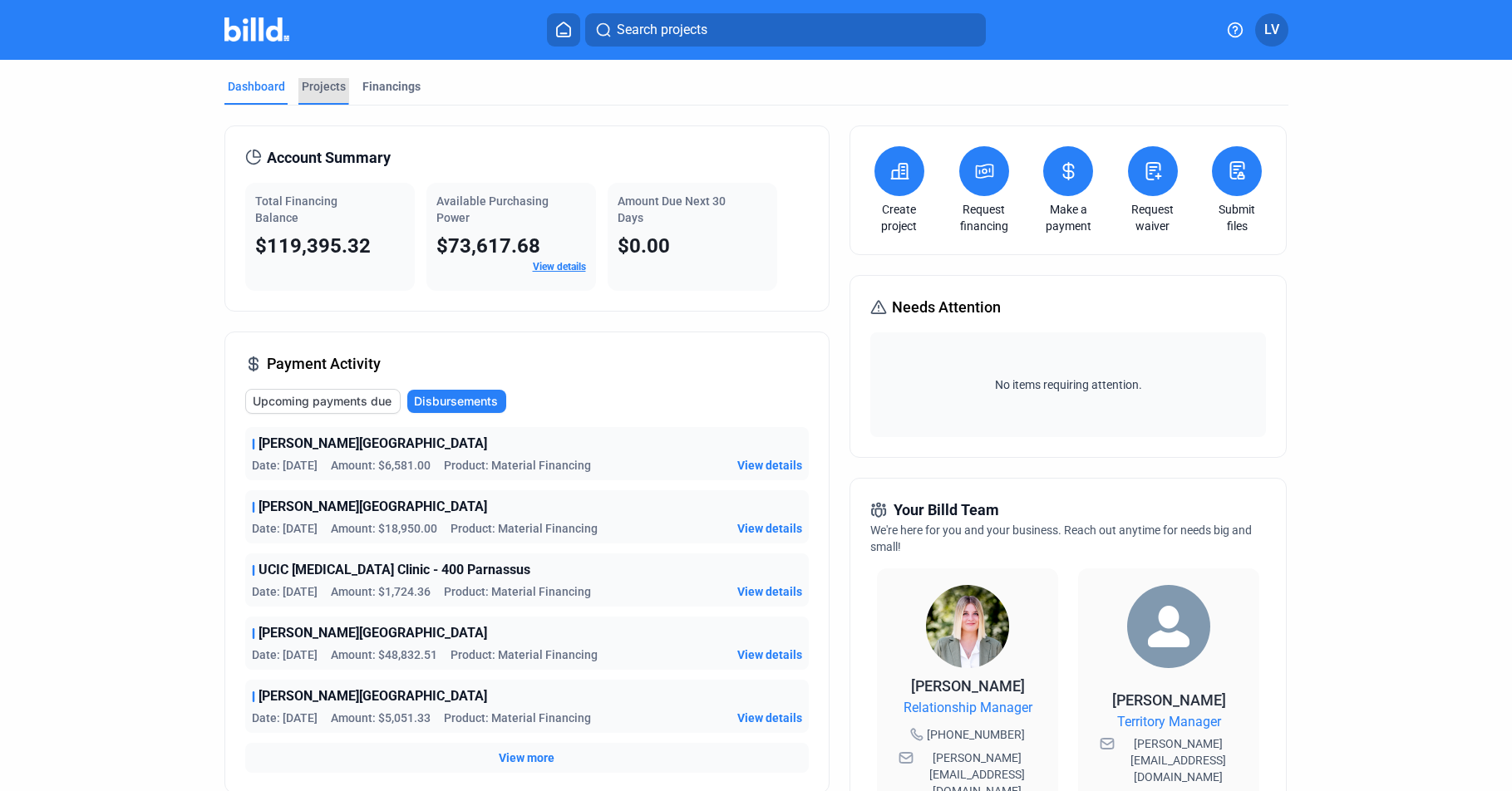
click at [317, 89] on div "Projects" at bounding box center [324, 86] width 44 height 16
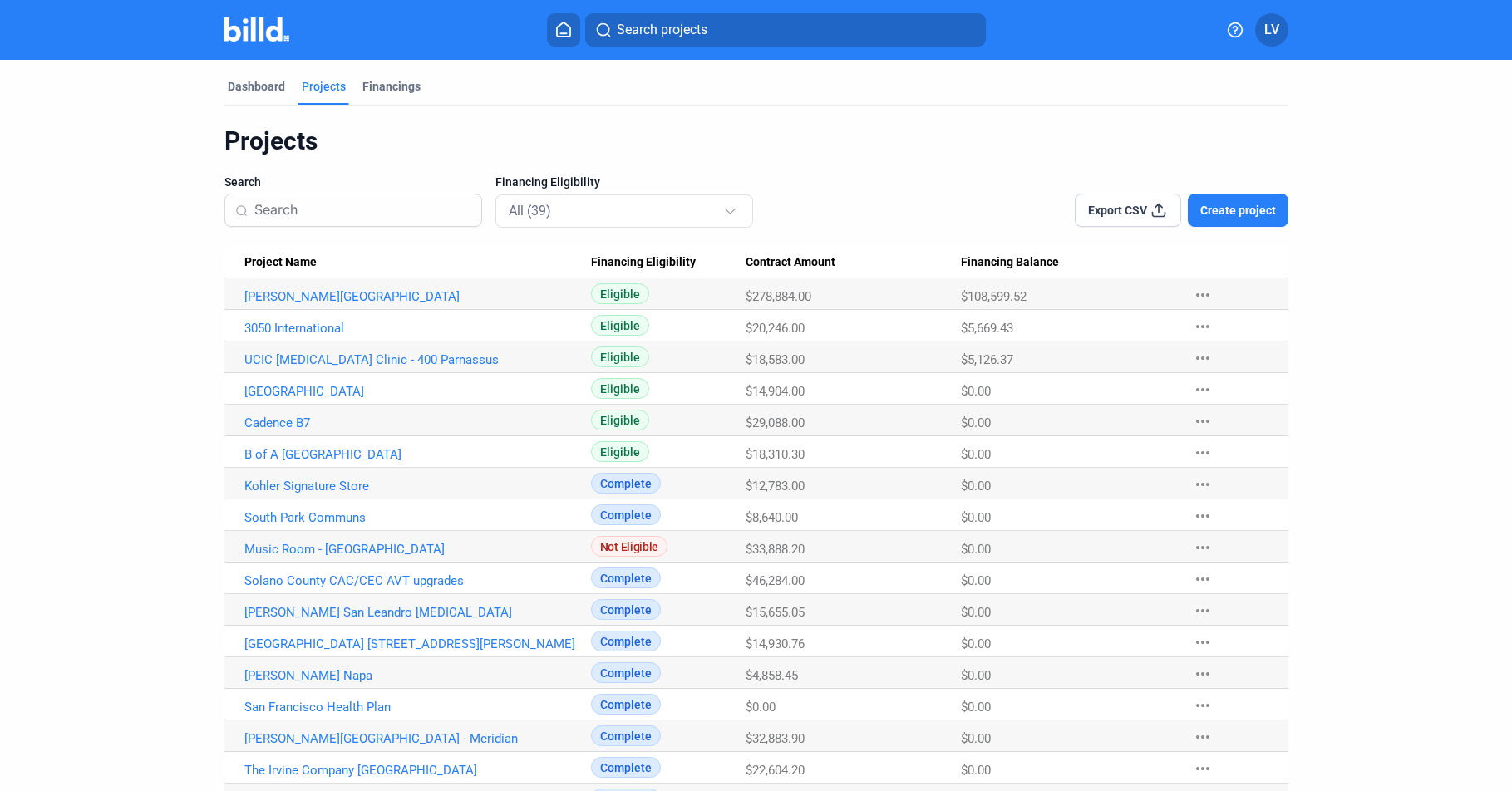
click at [311, 89] on div "Projects" at bounding box center [324, 86] width 44 height 16
click at [290, 457] on link "B of A [GEOGRAPHIC_DATA]" at bounding box center [417, 455] width 346 height 15
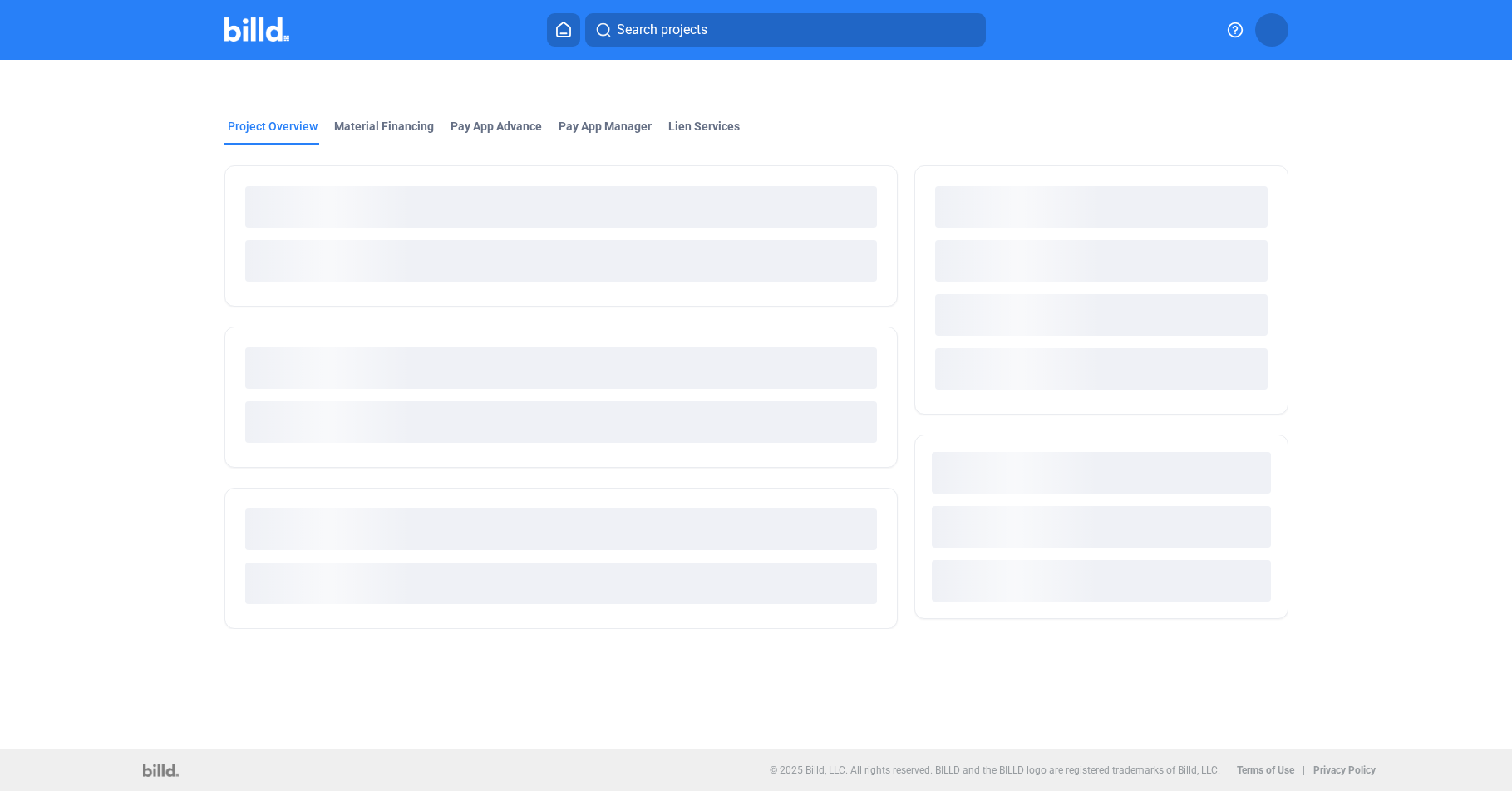
click at [290, 457] on div at bounding box center [561, 397] width 674 height 141
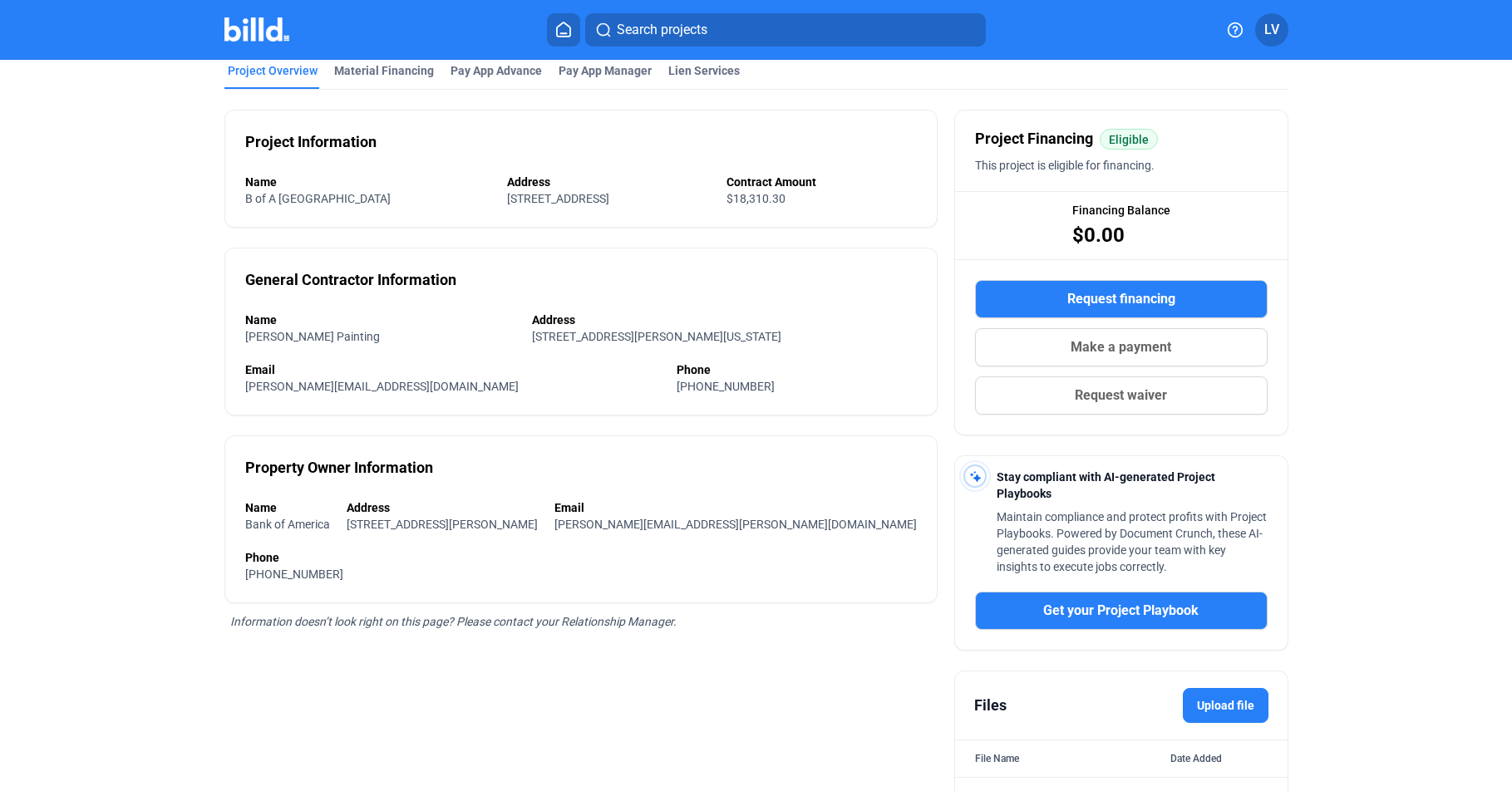
scroll to position [196, 0]
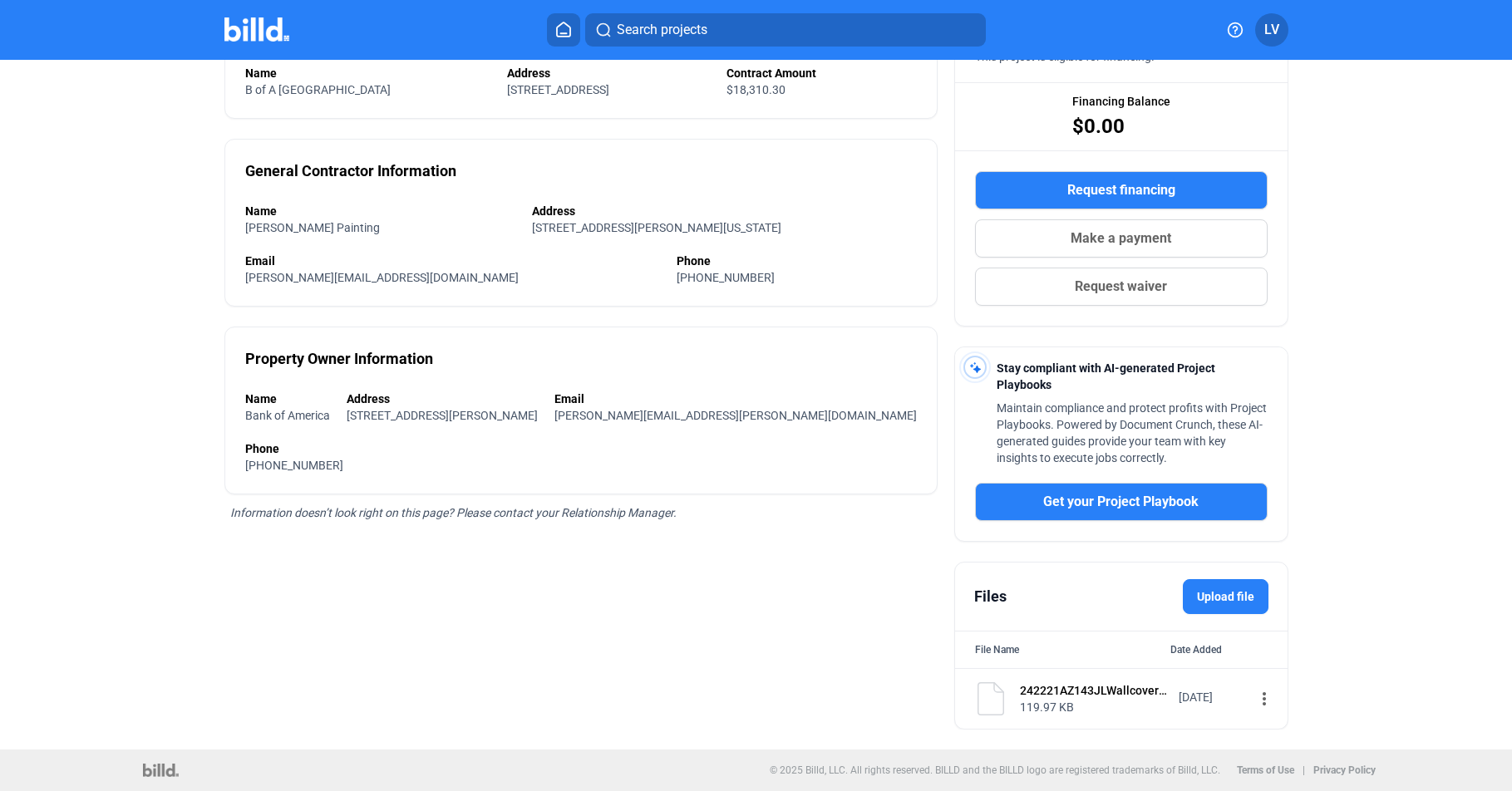
click at [1254, 697] on mat-icon "more_vert" at bounding box center [1264, 699] width 20 height 20
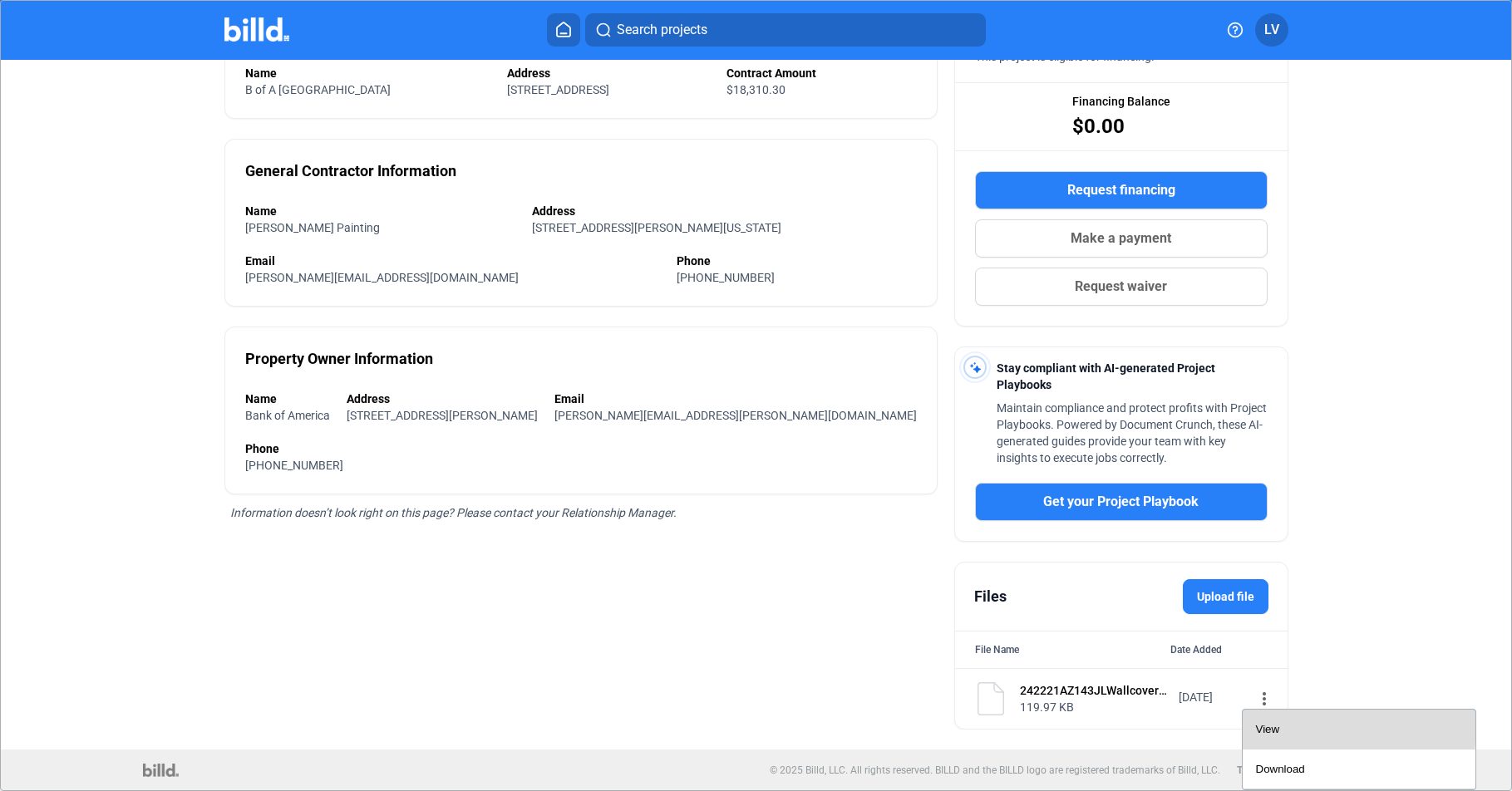
click at [1259, 723] on div "View" at bounding box center [1359, 730] width 206 height 40
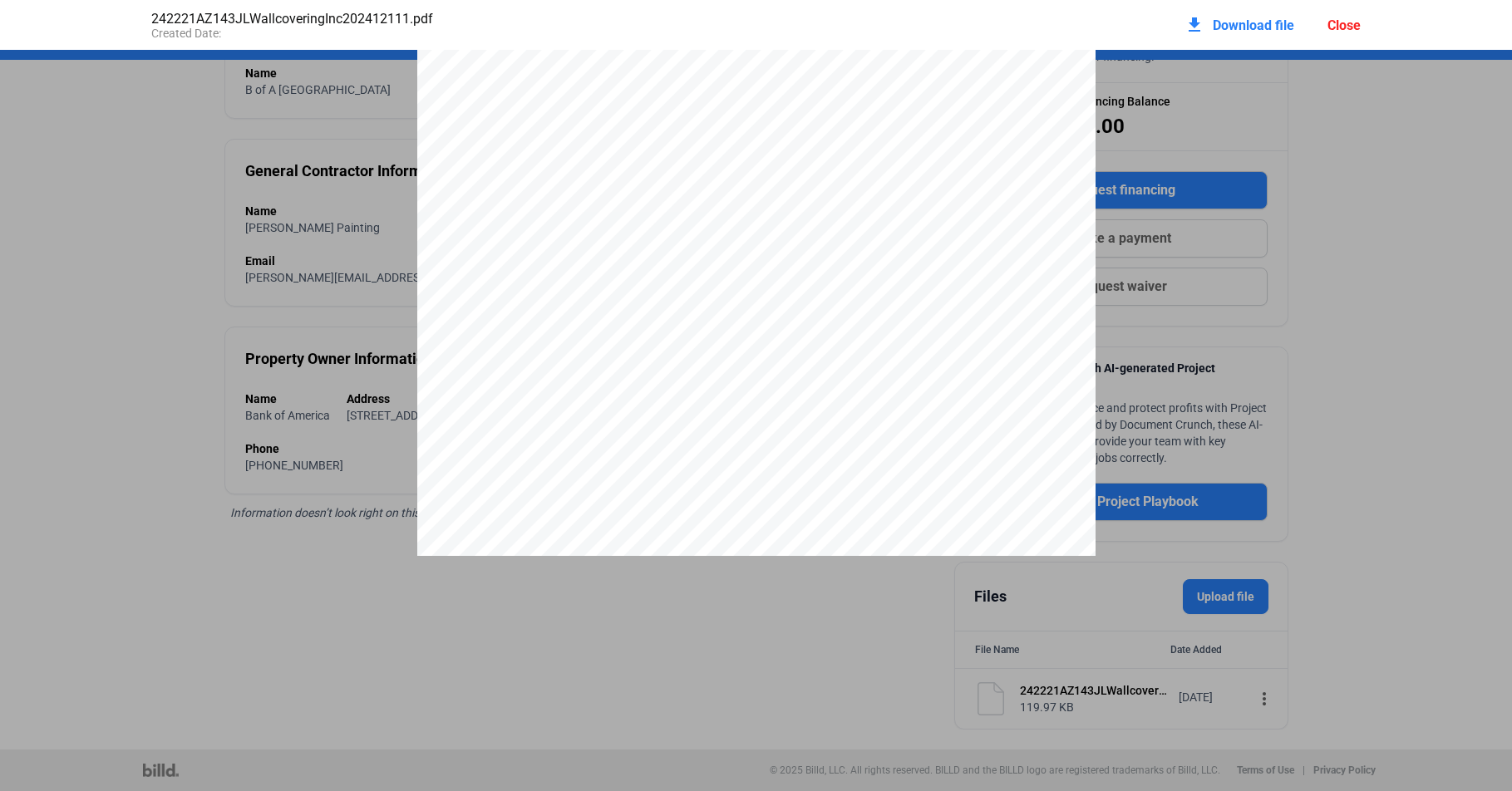
scroll to position [0, 0]
click at [840, 541] on div "Date: [DATE] PO# AZ 143 242221 Account #: Vendor: Ship to: Address: [STREET_ADD…" at bounding box center [756, 489] width 678 height 878
drag, startPoint x: 842, startPoint y: 532, endPoint x: 843, endPoint y: 513, distance: 19.0
click at [842, 530] on div "Date: [DATE] PO# AZ 143 242221 Account #: Vendor: Ship to: Address: [STREET_ADD…" at bounding box center [756, 489] width 678 height 878
click at [1343, 23] on div "Close" at bounding box center [1344, 24] width 33 height 15
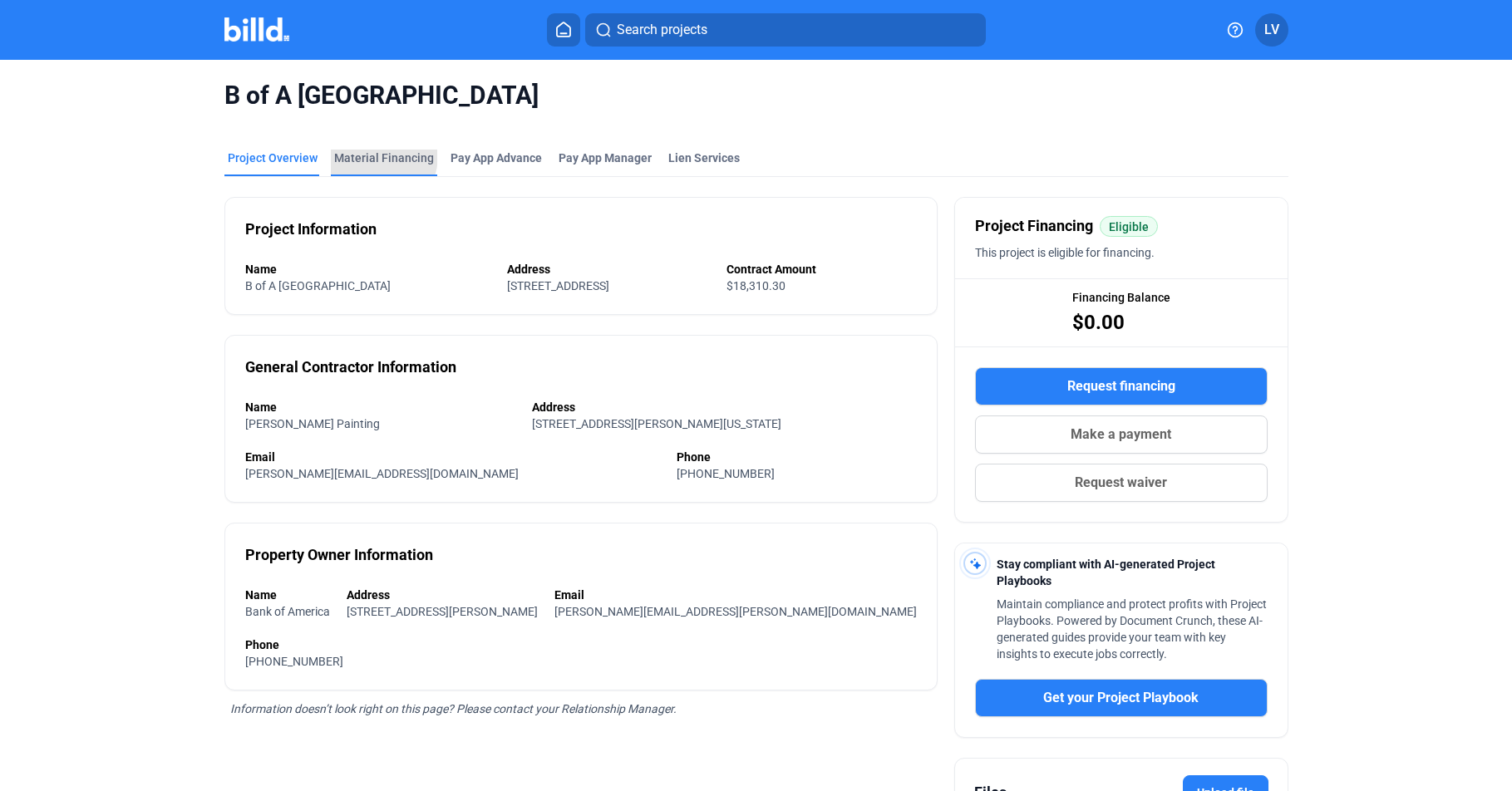
click at [365, 155] on div "Material Financing" at bounding box center [384, 157] width 99 height 16
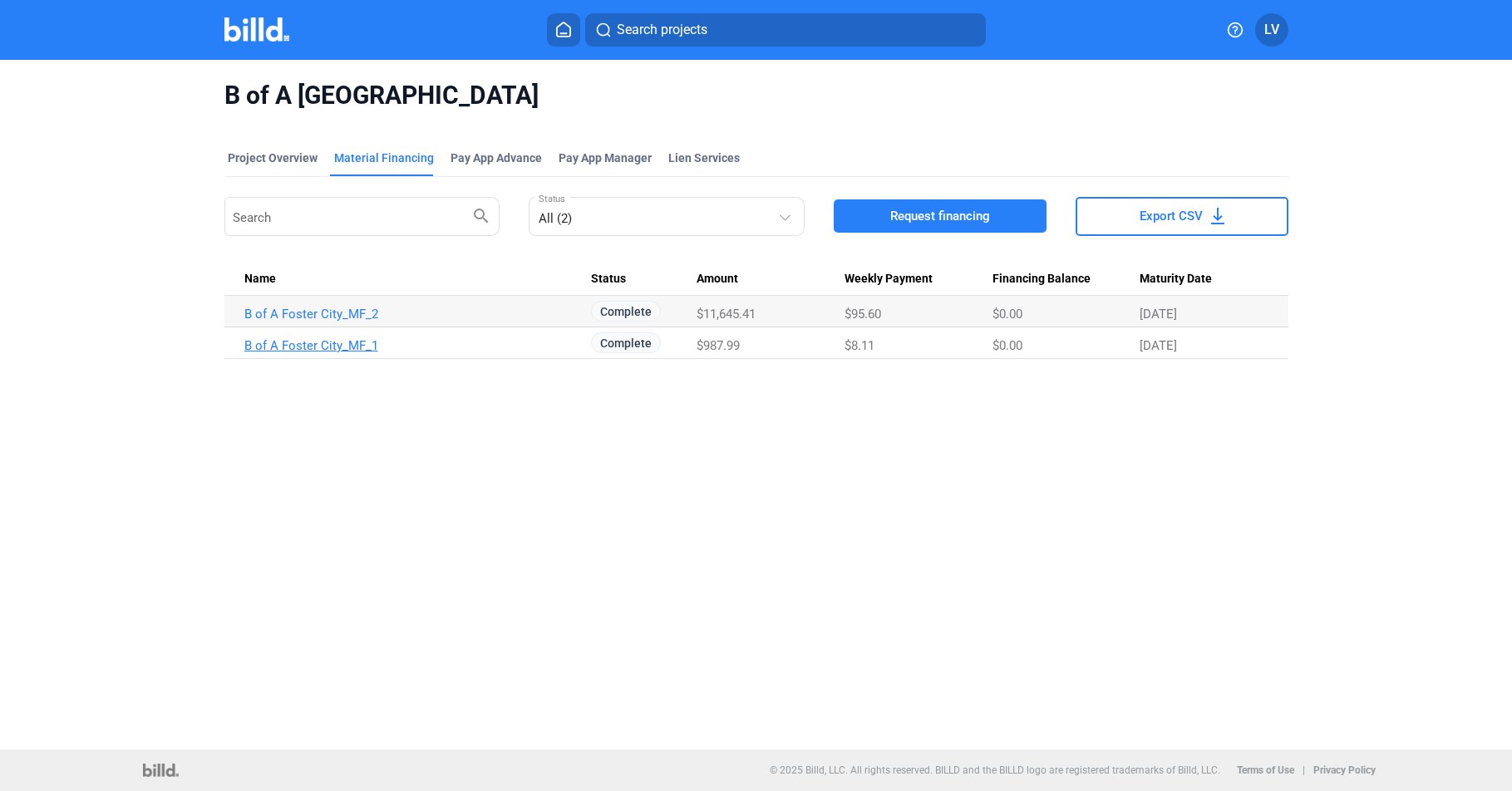
click at [262, 344] on link "B of A Foster City_MF_1" at bounding box center [417, 345] width 346 height 15
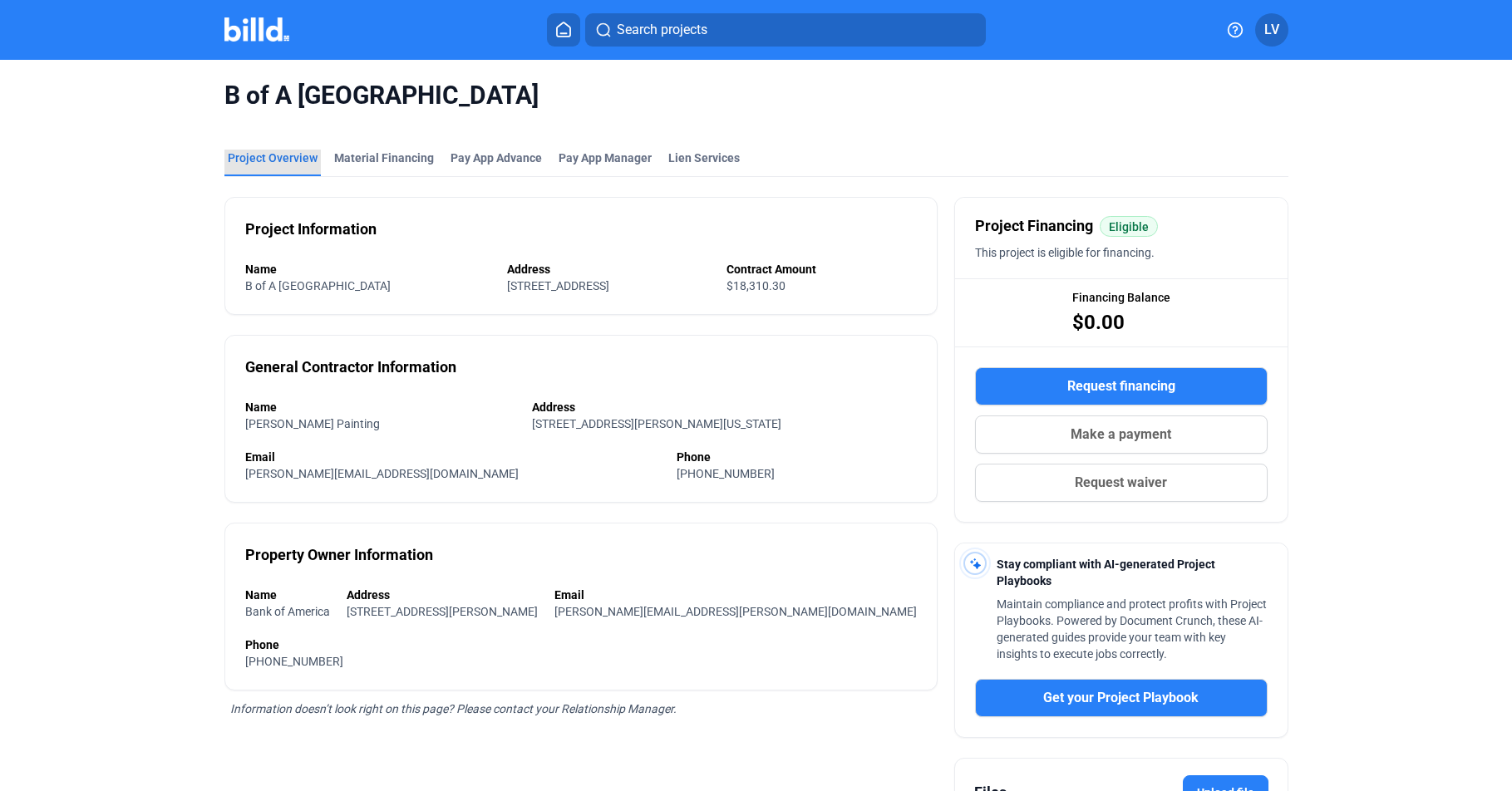
click at [281, 158] on div "Project Overview" at bounding box center [272, 157] width 90 height 16
click at [260, 160] on div "Project Overview" at bounding box center [272, 157] width 90 height 16
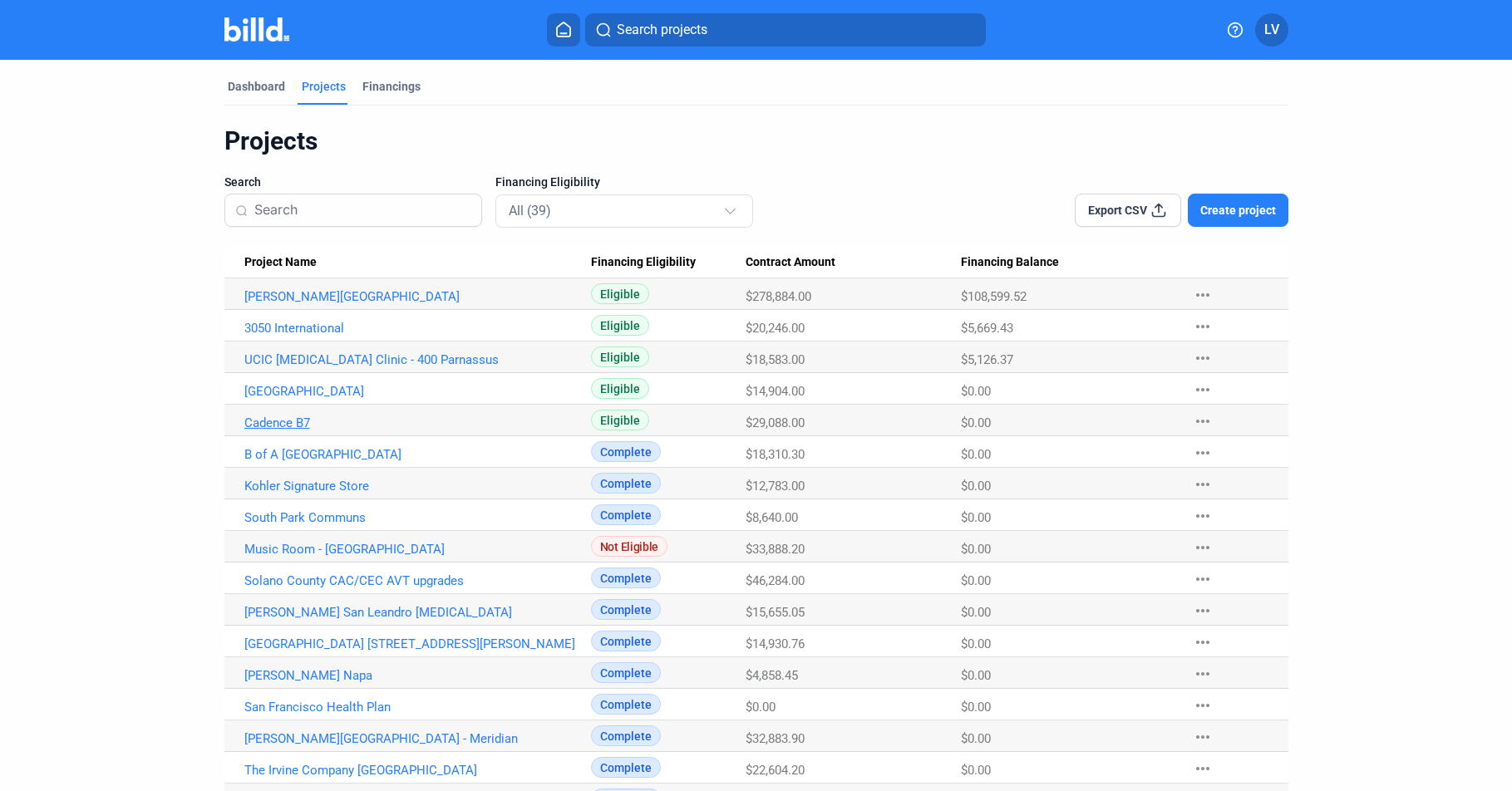
click at [264, 421] on link "Cadence B7" at bounding box center [417, 423] width 346 height 15
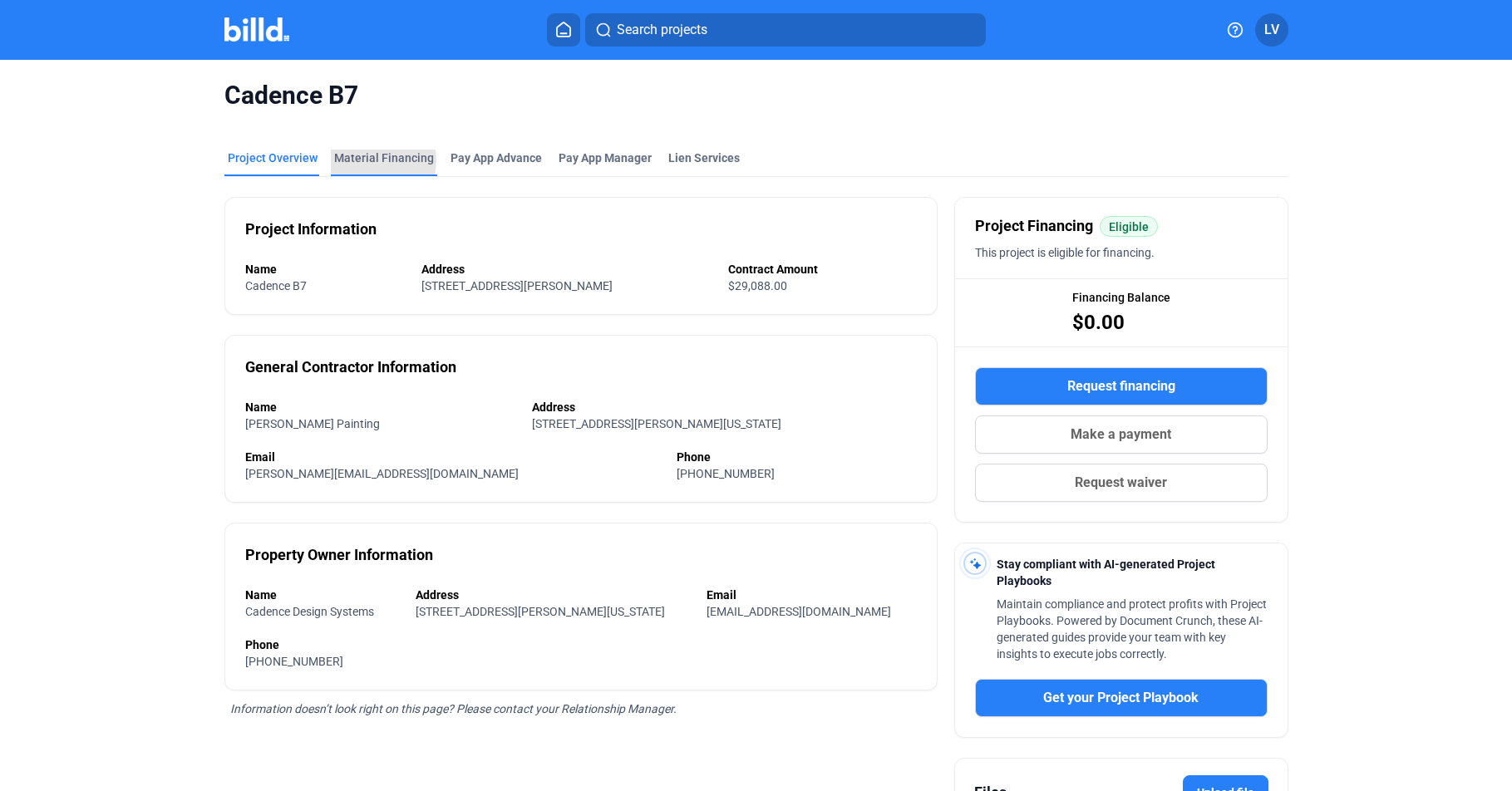
click at [361, 160] on div "Material Financing" at bounding box center [384, 157] width 99 height 16
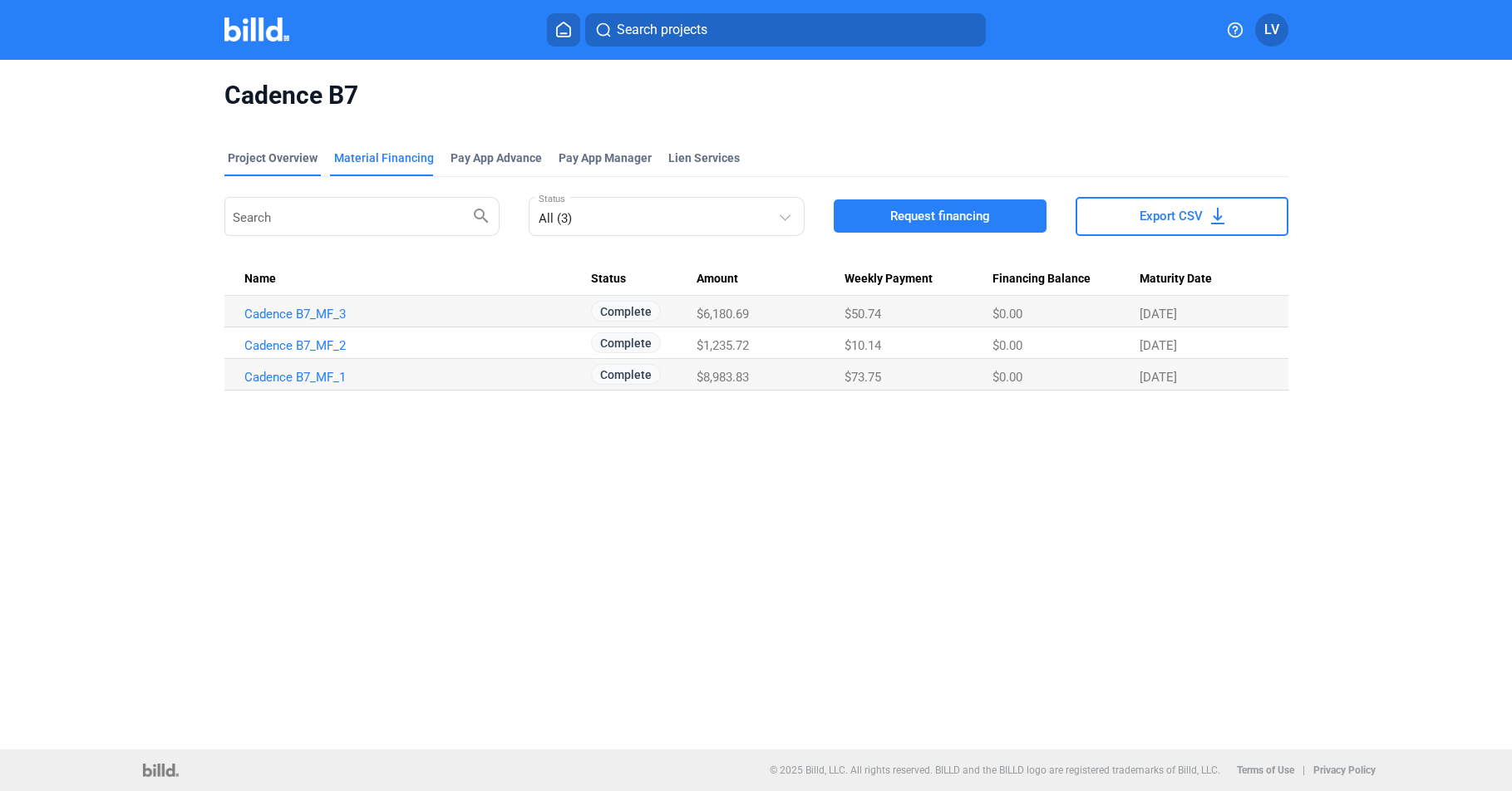
click at [254, 158] on div "Project Overview" at bounding box center [272, 157] width 90 height 16
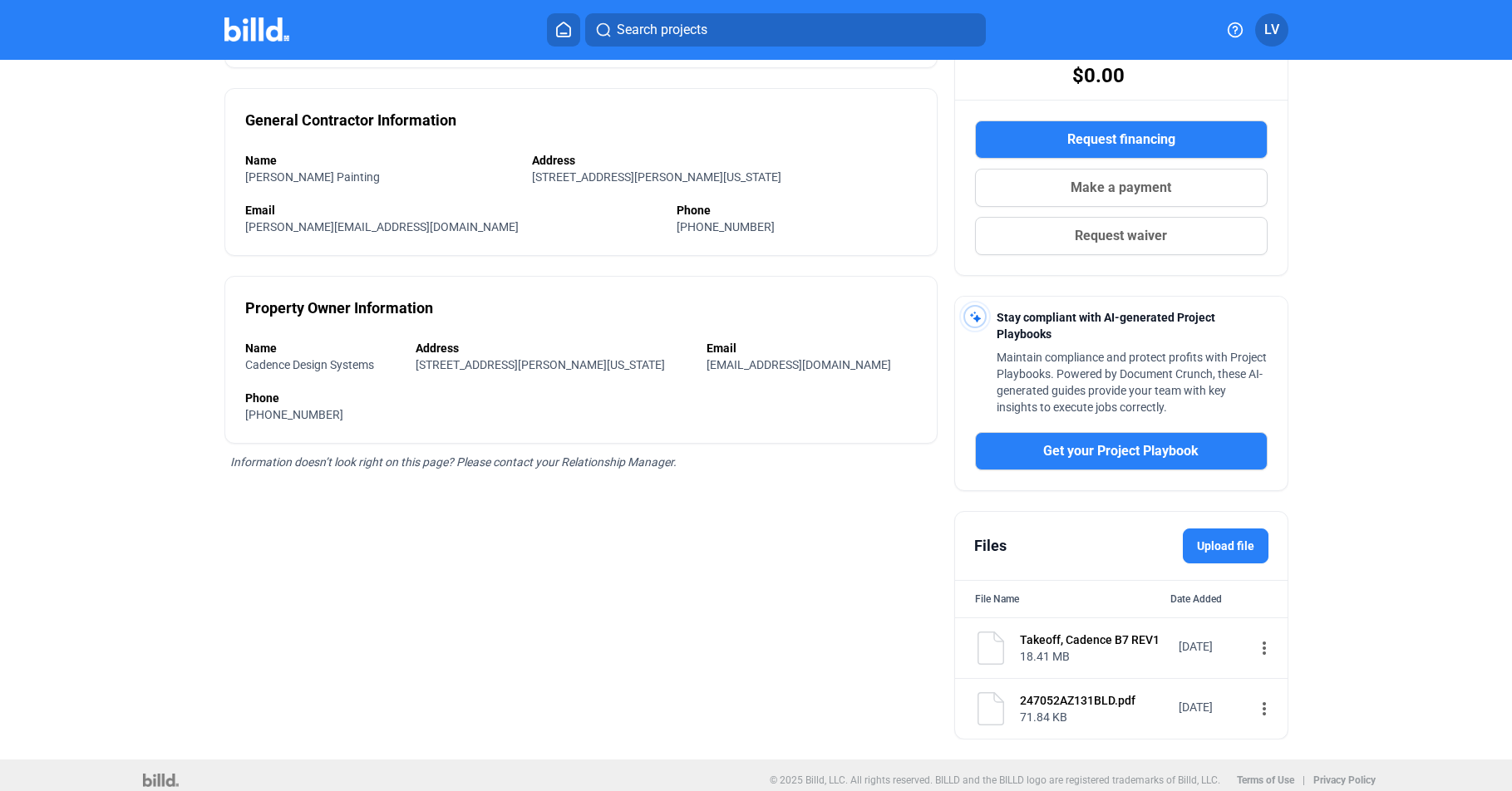
scroll to position [257, 0]
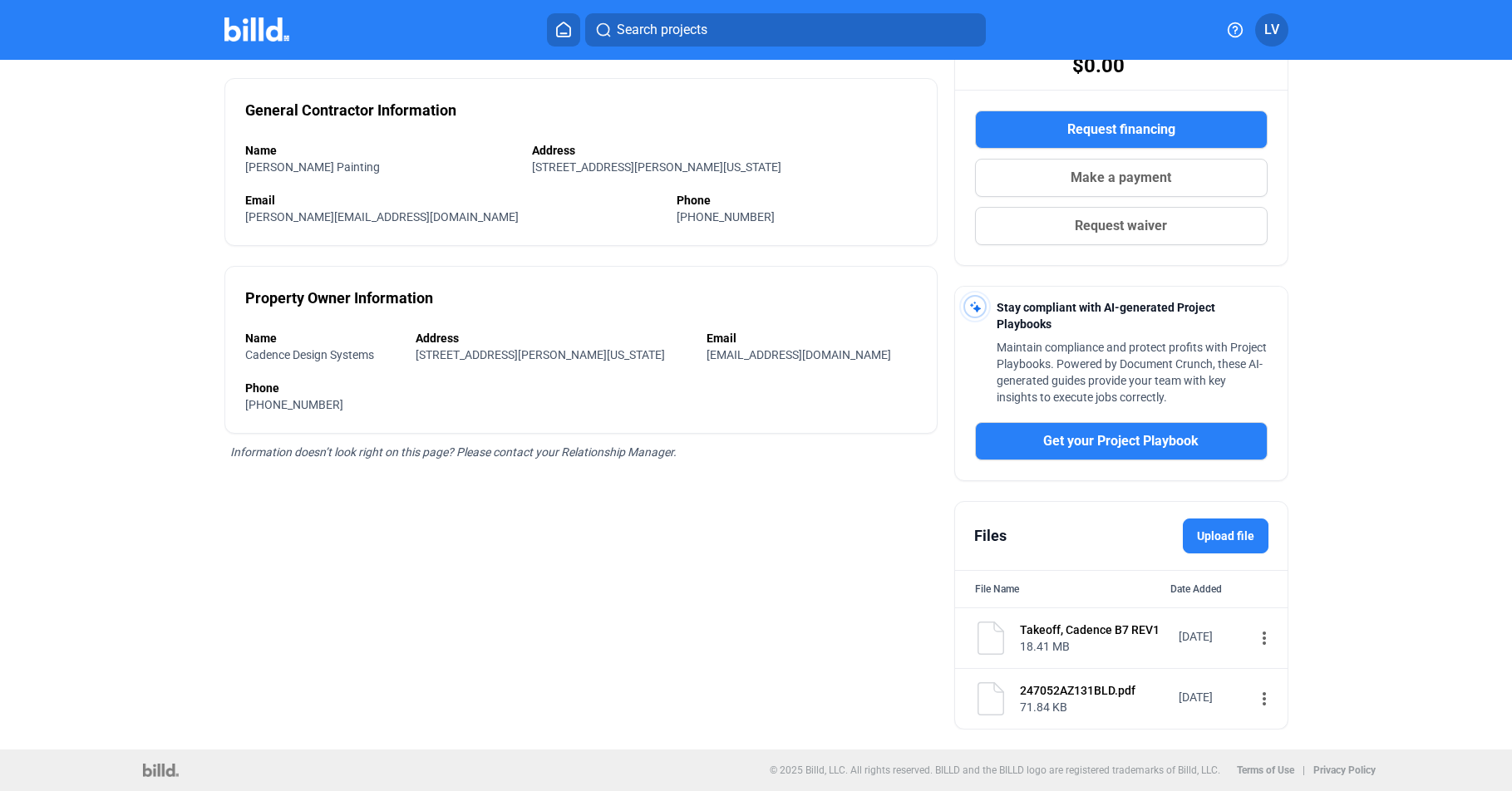
click at [1044, 688] on div "247052AZ131BLD.pdf" at bounding box center [1094, 691] width 148 height 16
click at [991, 700] on img at bounding box center [990, 699] width 33 height 33
click at [1040, 689] on div "247052AZ131BLD.pdf" at bounding box center [1094, 691] width 148 height 16
click at [1036, 690] on div "247052AZ131BLD.pdf" at bounding box center [1094, 691] width 148 height 16
click at [1254, 699] on mat-icon "more_vert" at bounding box center [1264, 699] width 20 height 20
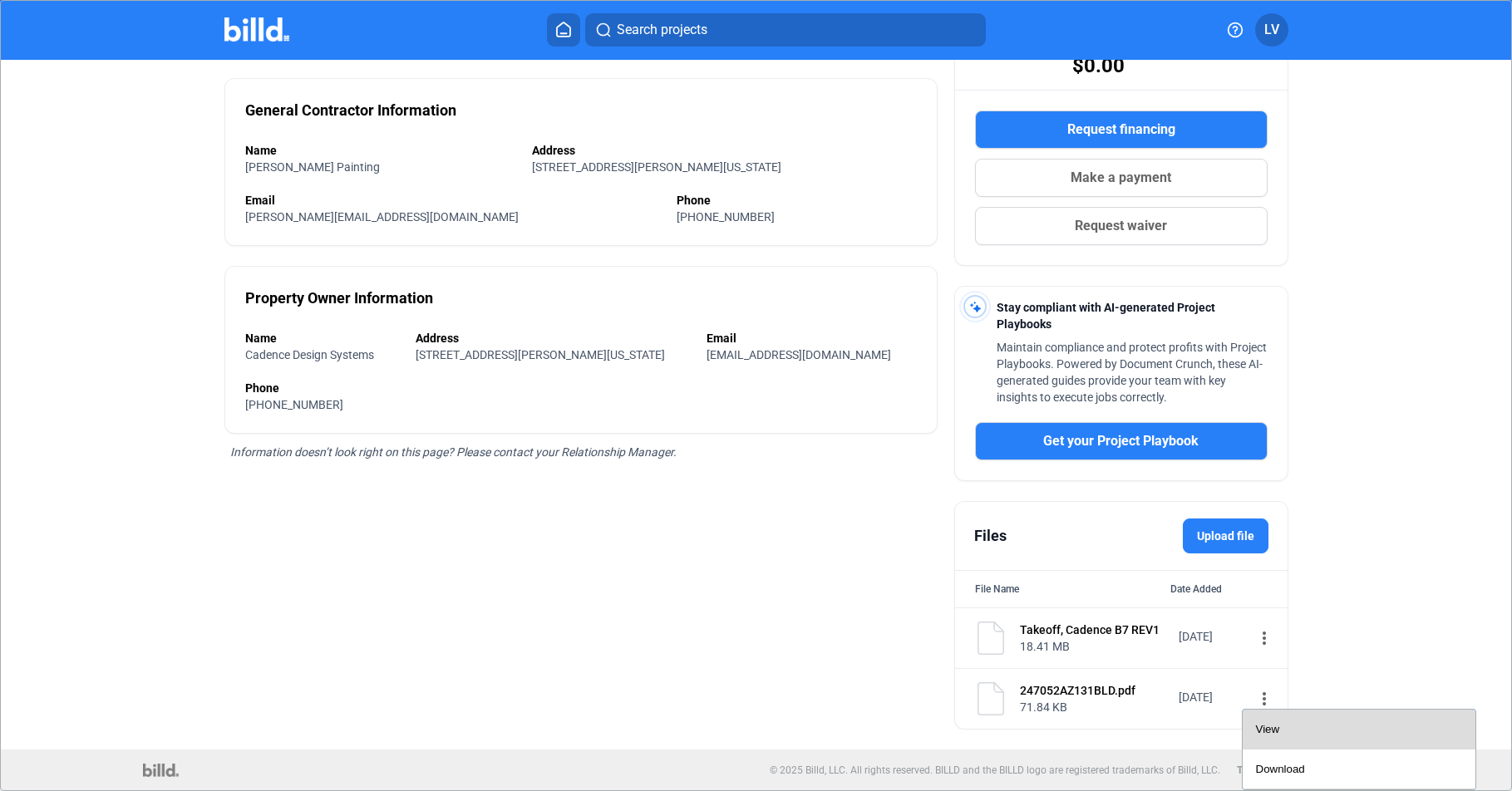
click at [1264, 733] on span "View" at bounding box center [1268, 730] width 24 height 13
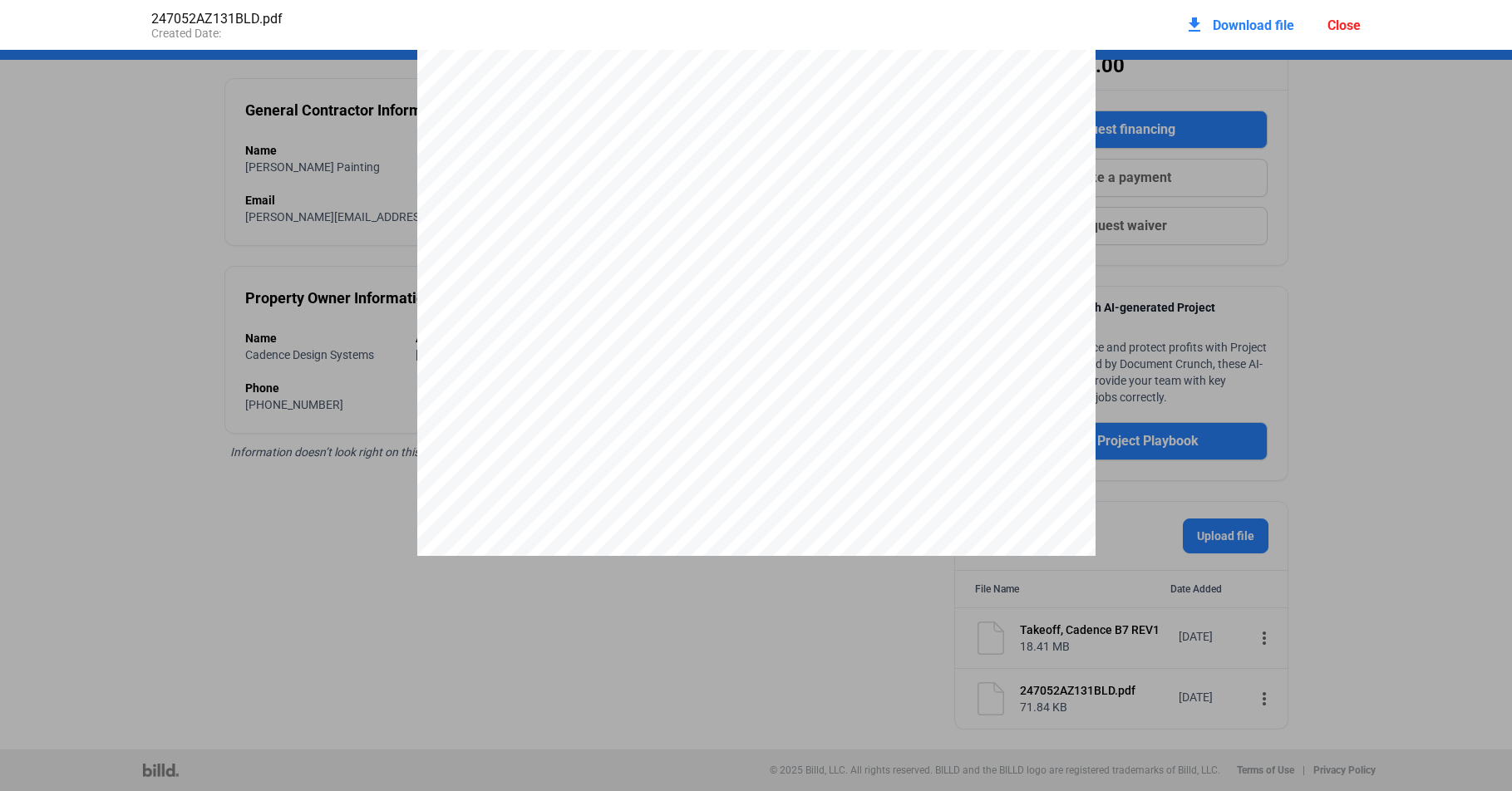
scroll to position [253, 0]
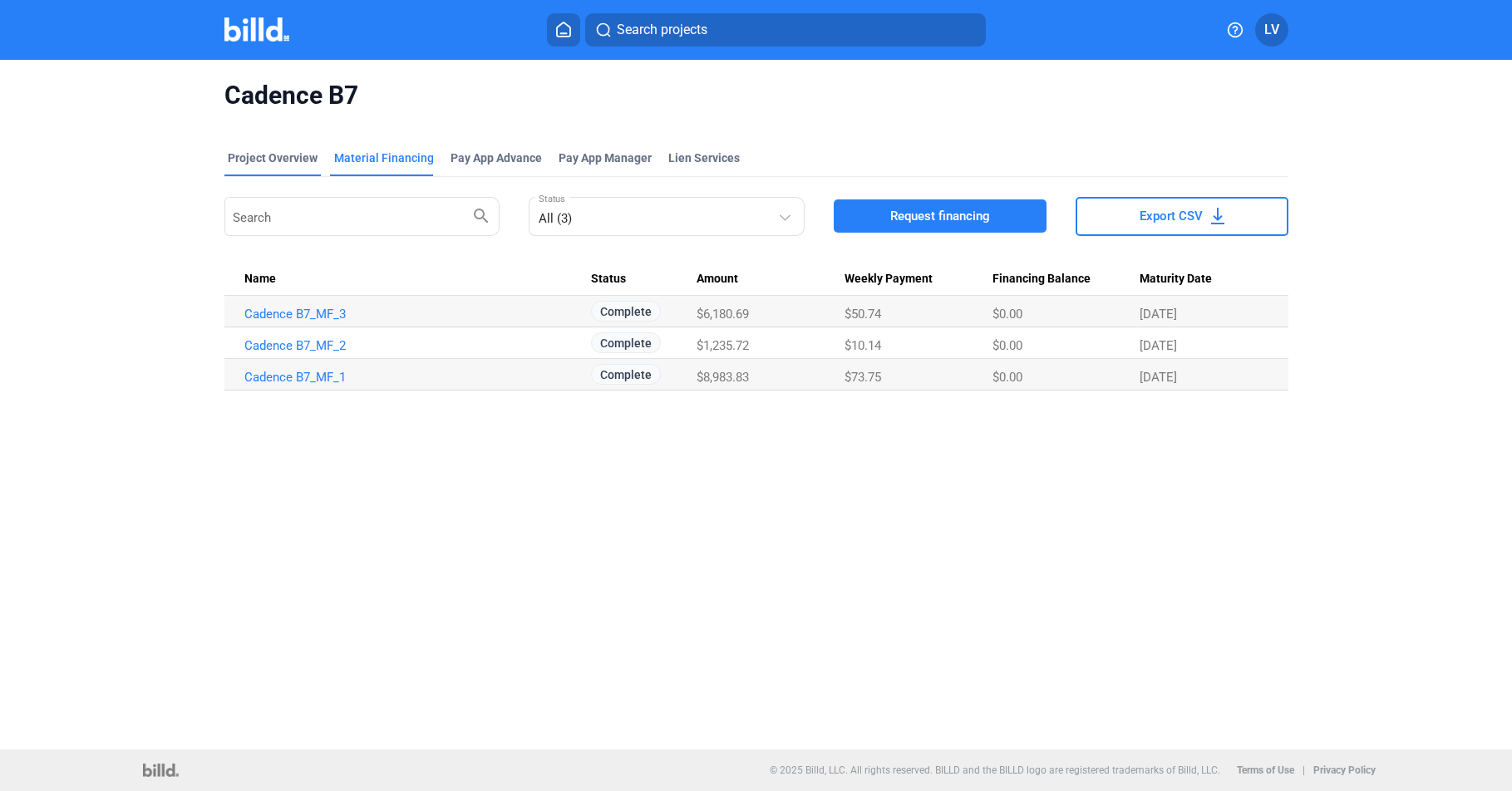
click at [268, 159] on div "Project Overview" at bounding box center [272, 157] width 90 height 16
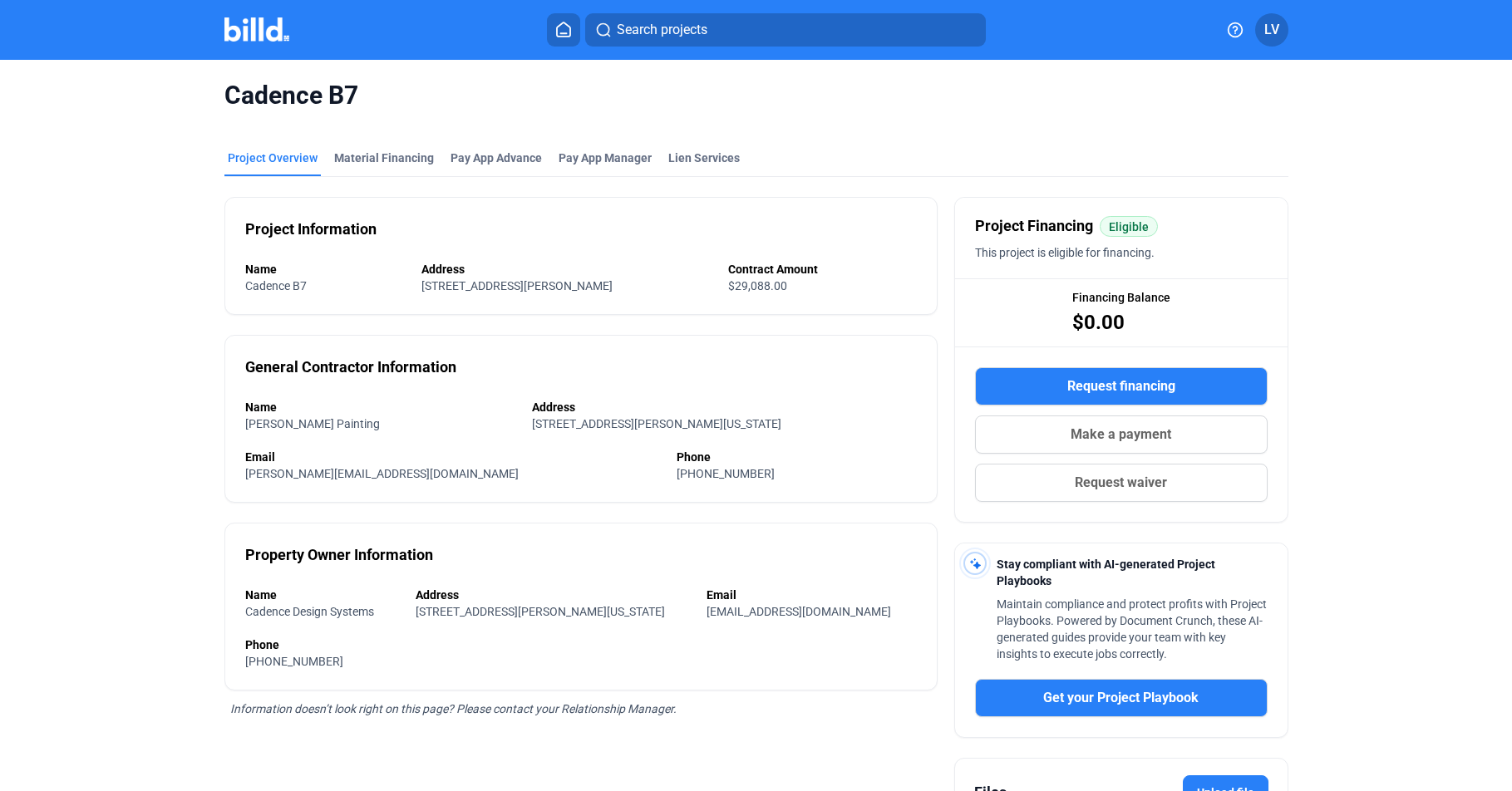
click at [260, 159] on div "Project Overview" at bounding box center [272, 157] width 90 height 16
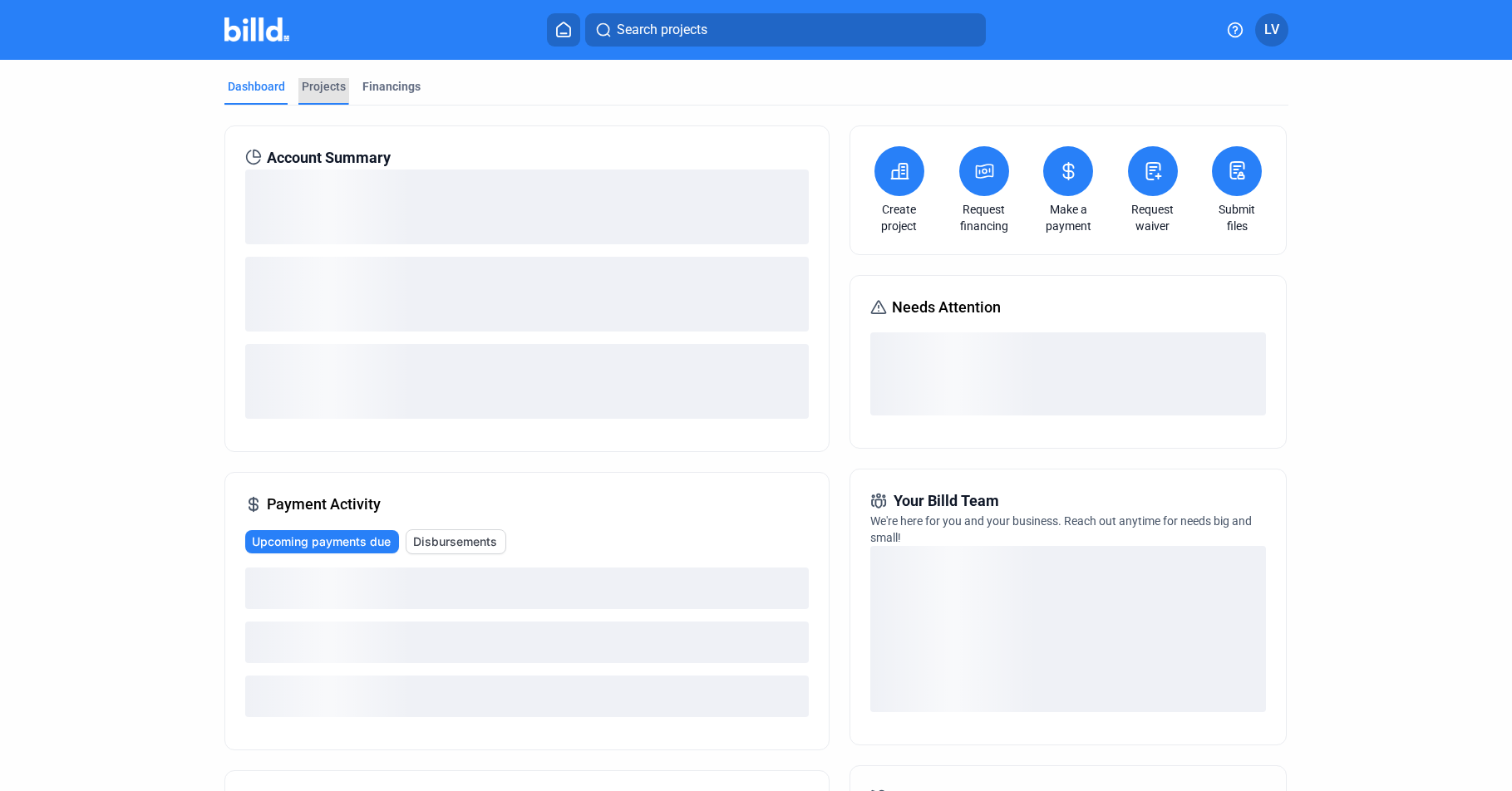
click at [308, 86] on div "Projects" at bounding box center [324, 86] width 44 height 16
